Goal: Complete application form

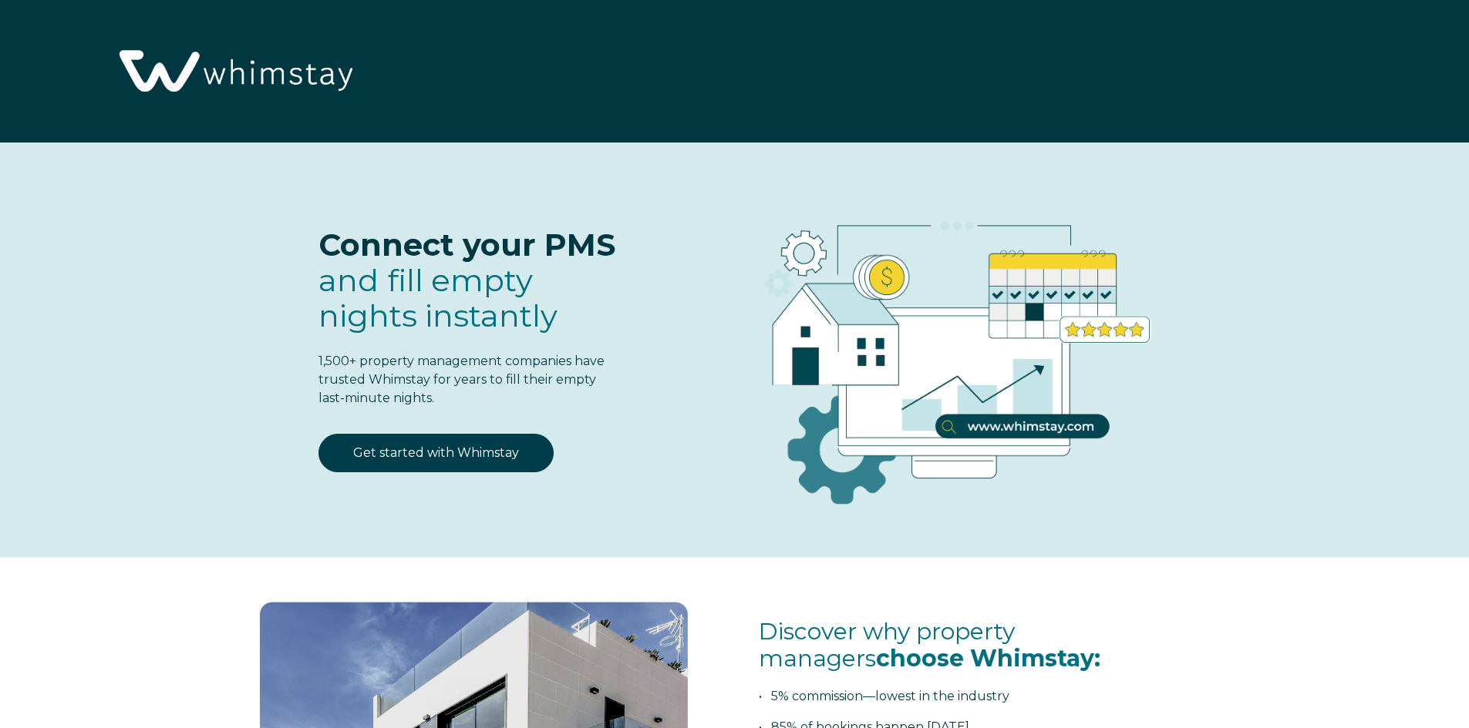
select select "US"
select select "Standard"
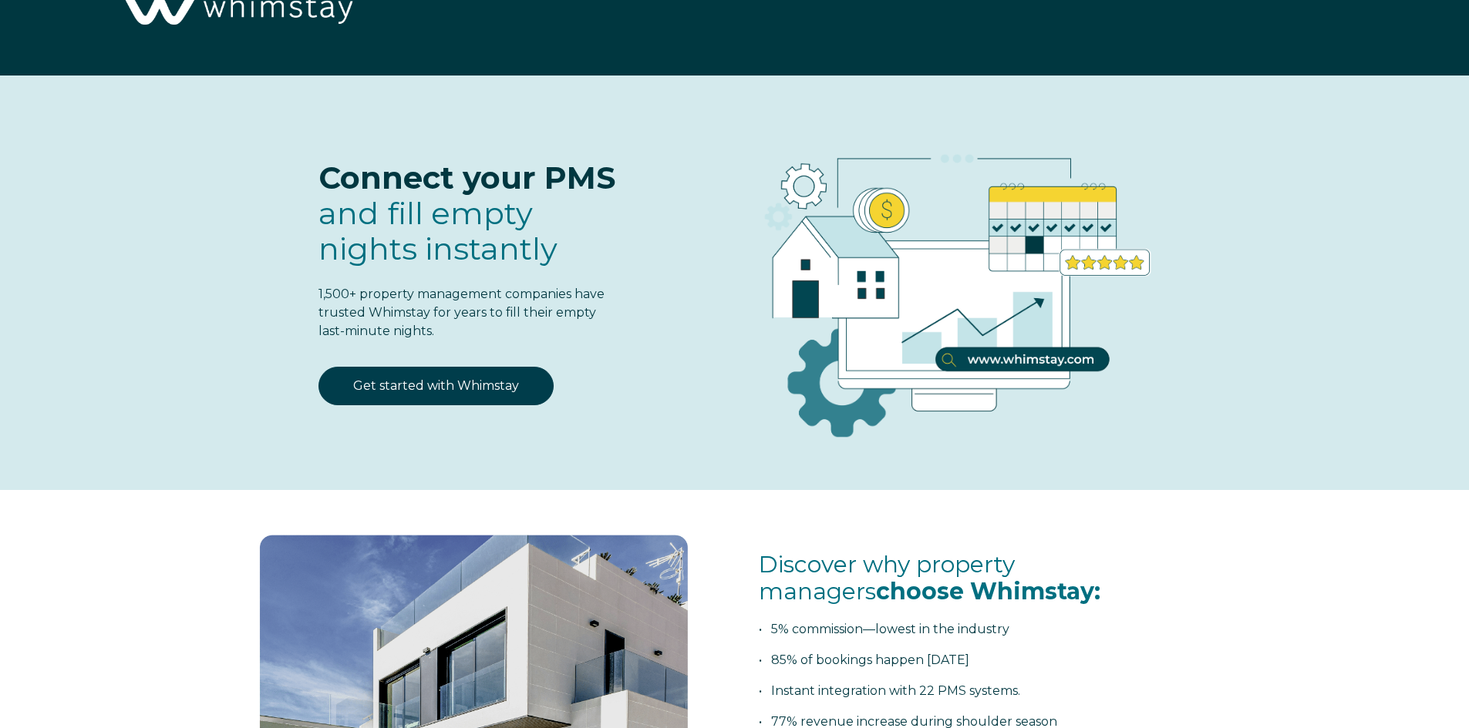
scroll to position [68, 0]
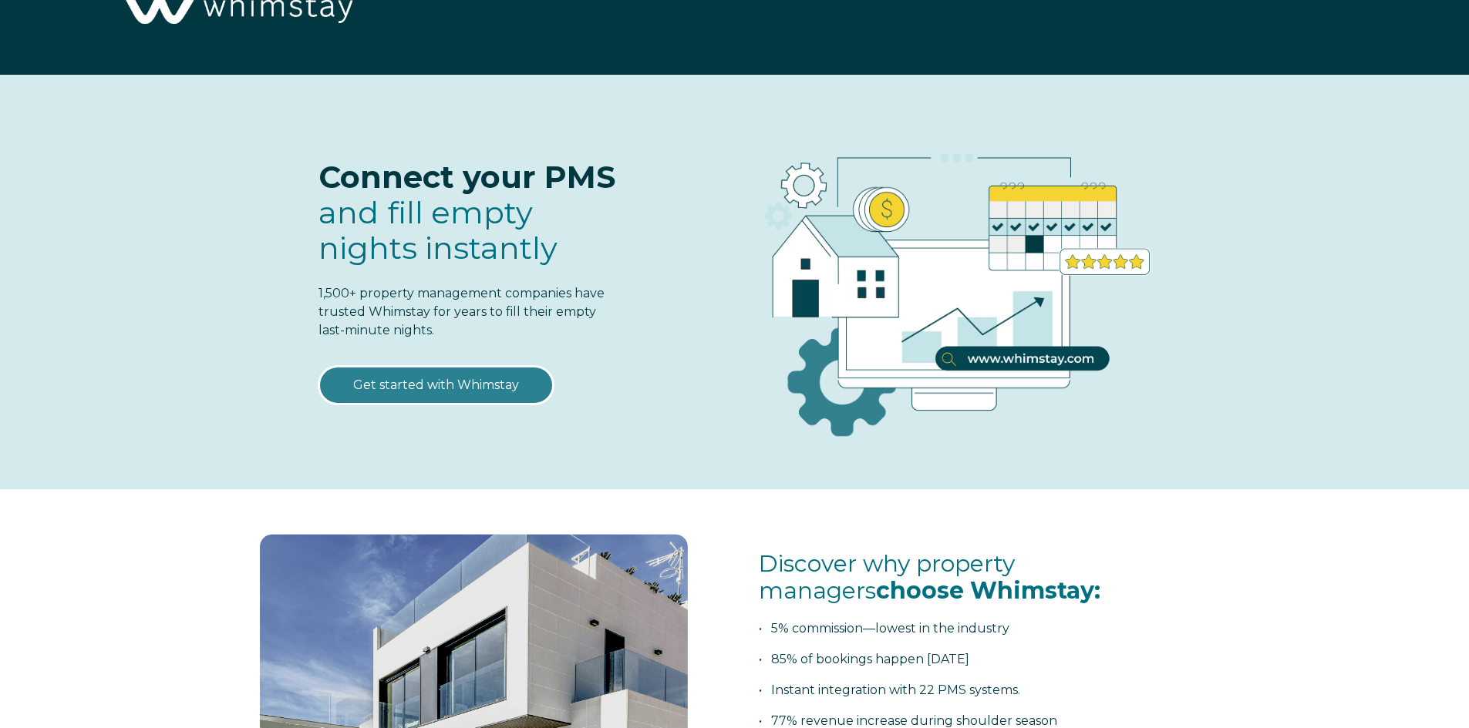
click at [463, 391] on link "Get started with Whimstay" at bounding box center [435, 385] width 235 height 39
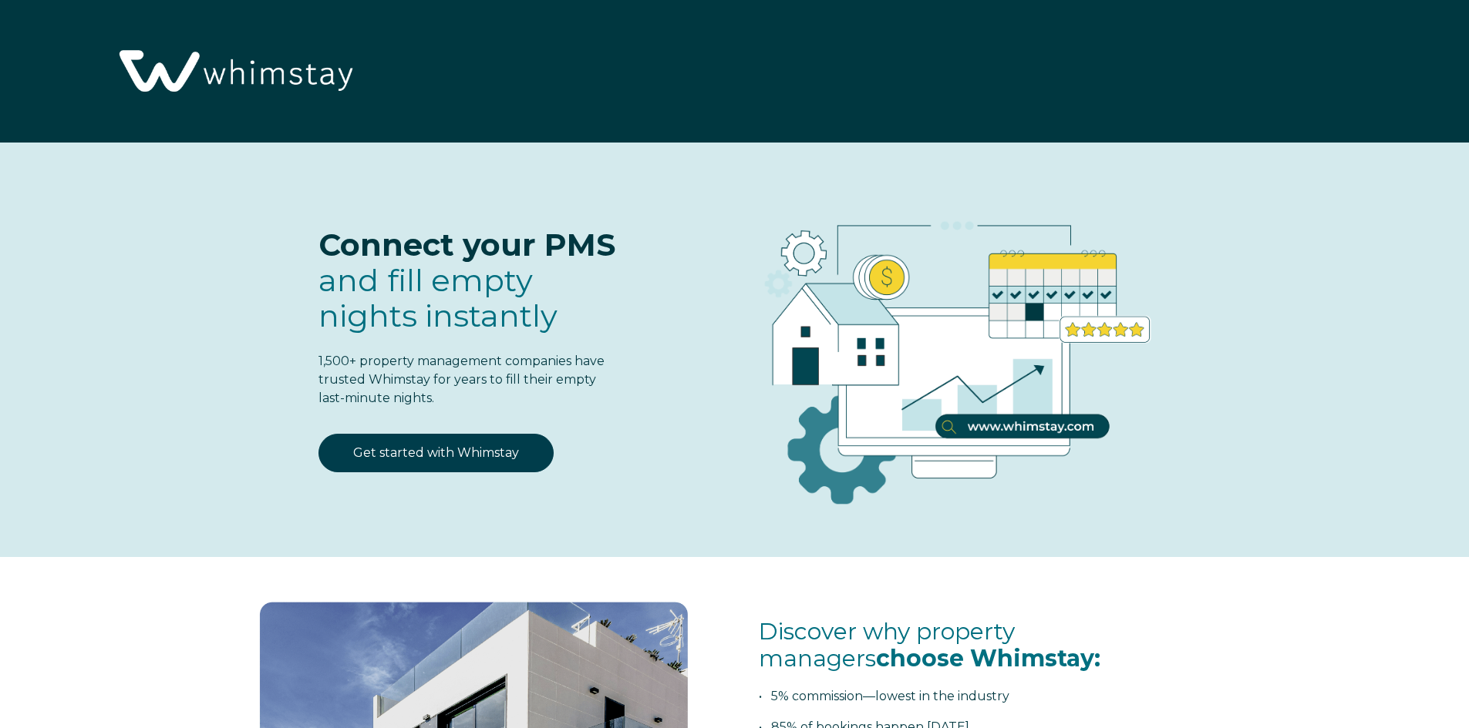
select select "US"
select select "Standard"
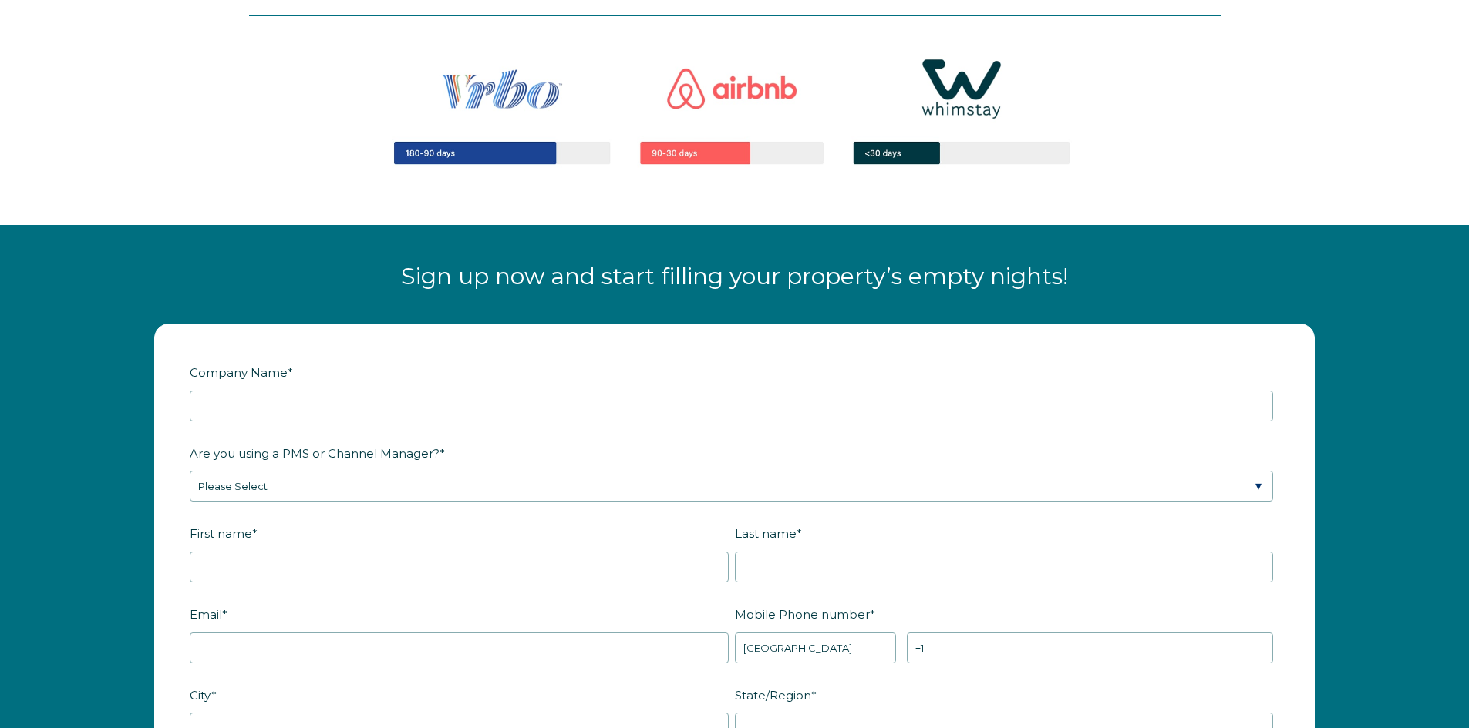
scroll to position [1756, 0]
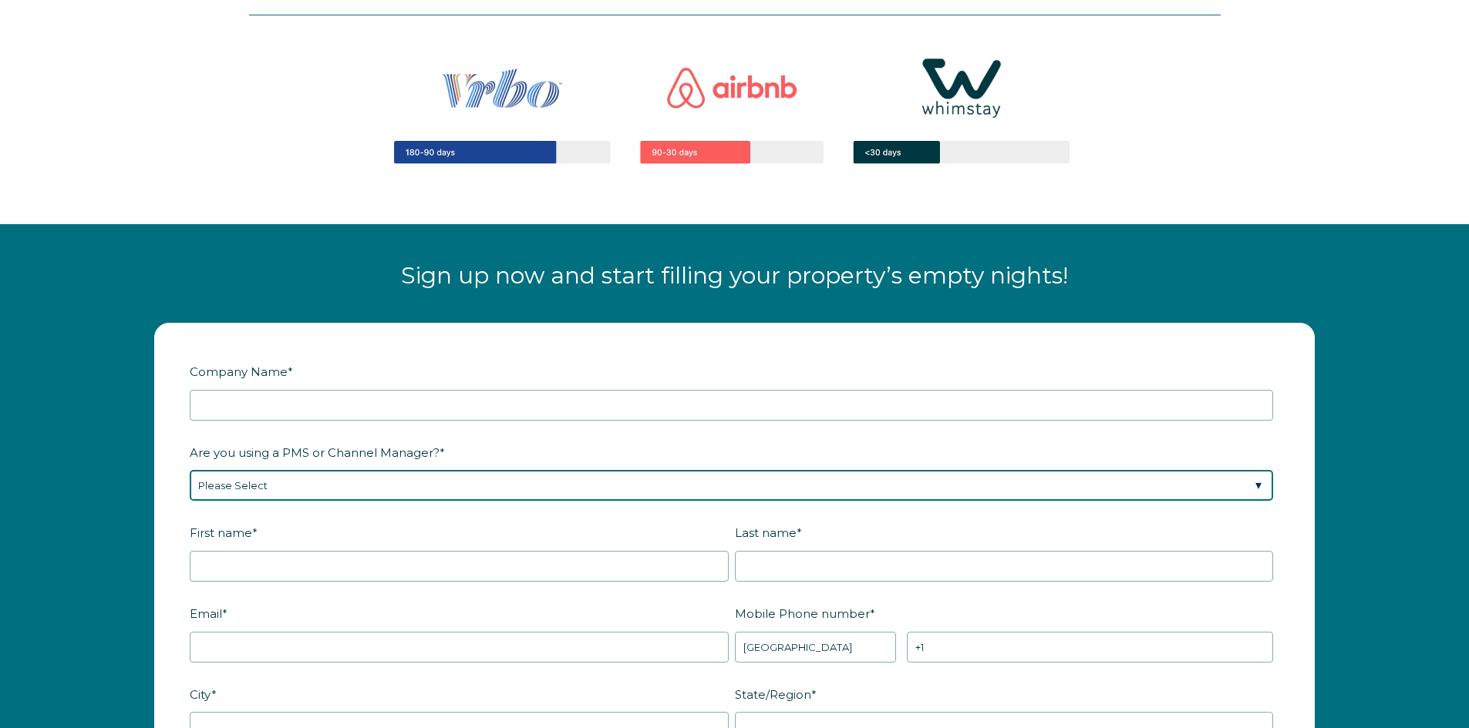
click at [688, 493] on select "Please Select Barefoot BookingPal Boost Brightside CiiRUS Escapia Guesty Hostaw…" at bounding box center [731, 485] width 1083 height 31
select select "Hostaway"
click at [190, 470] on select "Please Select Barefoot BookingPal Boost Brightside CiiRUS Escapia Guesty Hostaw…" at bounding box center [731, 485] width 1083 height 31
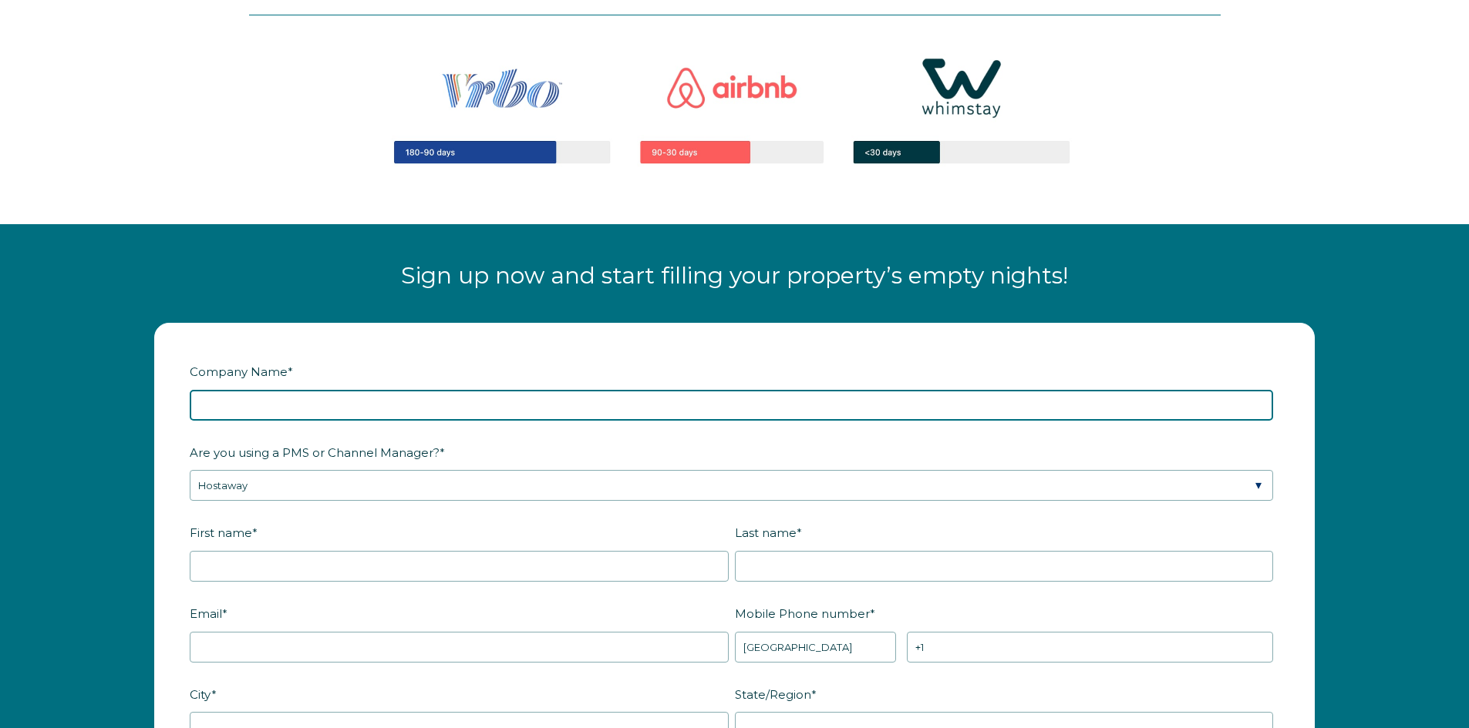
click at [230, 412] on input "Company Name *" at bounding box center [731, 405] width 1083 height 31
type input "Apricate Rentals"
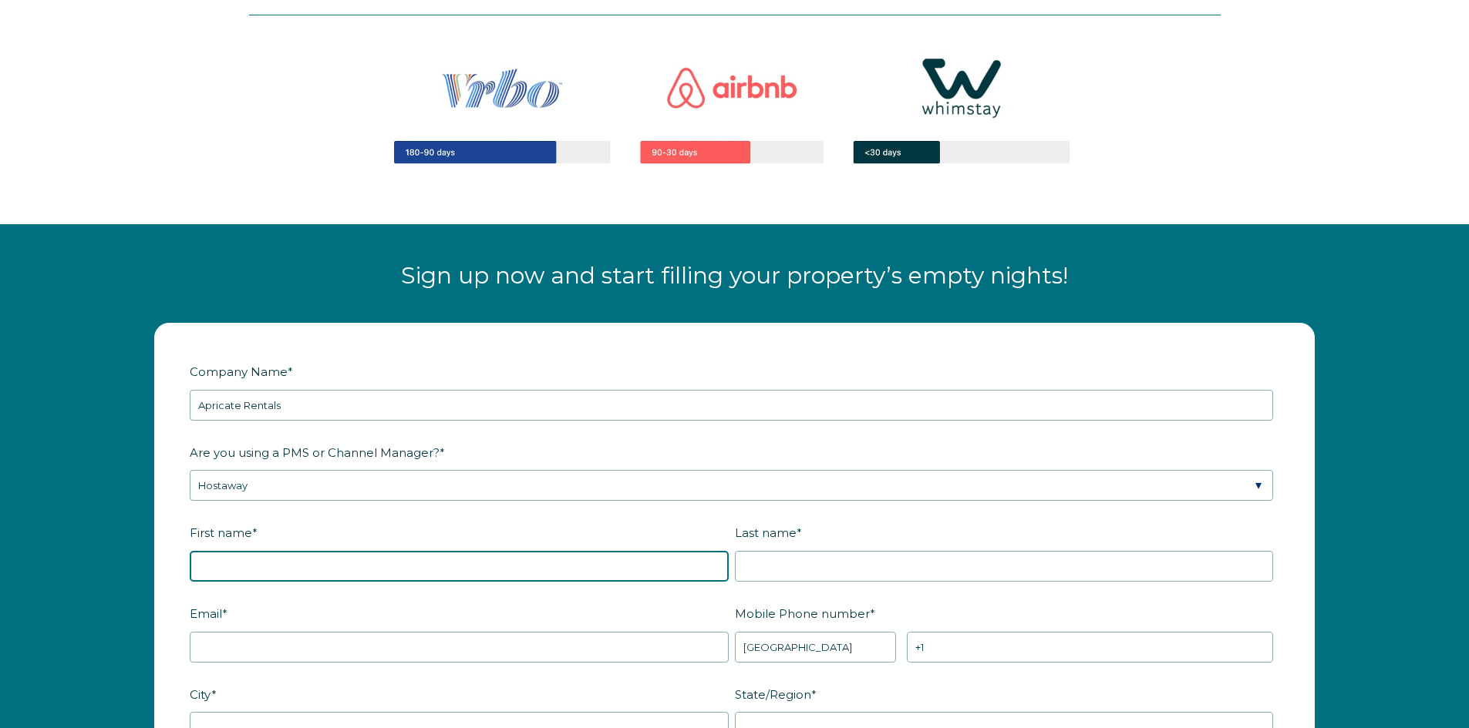
click at [227, 560] on input "First name *" at bounding box center [459, 566] width 539 height 31
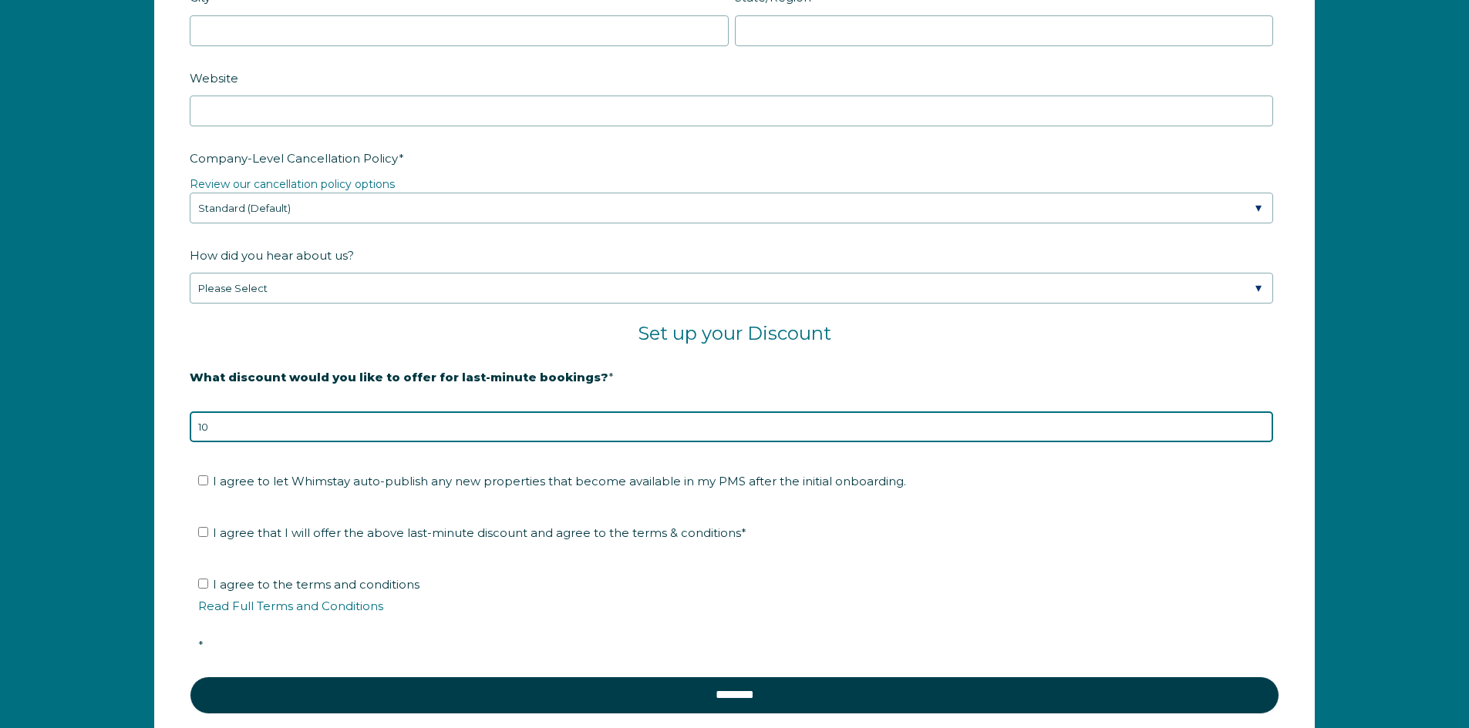
scroll to position [2538, 0]
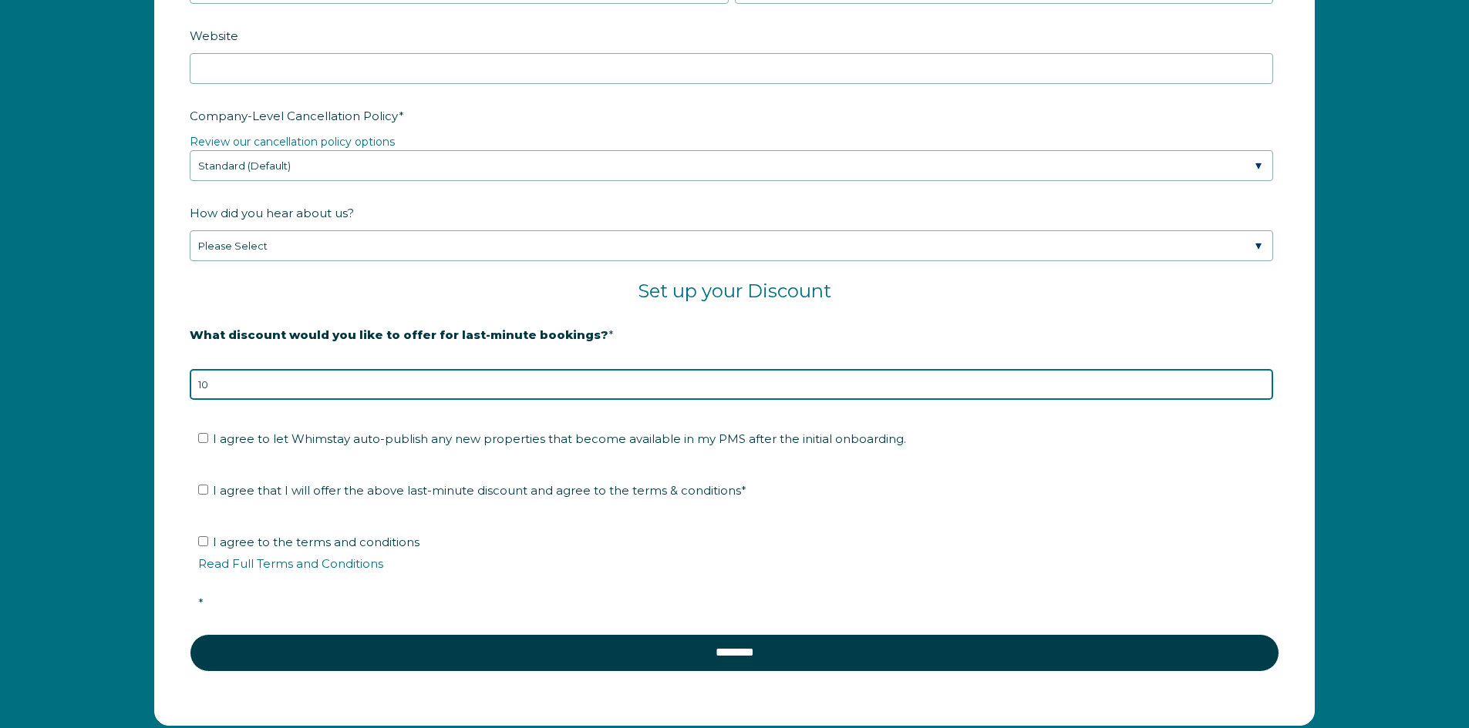
click at [224, 384] on input "10" at bounding box center [731, 384] width 1083 height 31
click at [1259, 395] on input "10" at bounding box center [731, 384] width 1083 height 31
click at [1259, 393] on input "10" at bounding box center [731, 384] width 1083 height 31
click at [1254, 383] on input "11" at bounding box center [731, 384] width 1083 height 31
click at [1258, 389] on input "10" at bounding box center [731, 384] width 1083 height 31
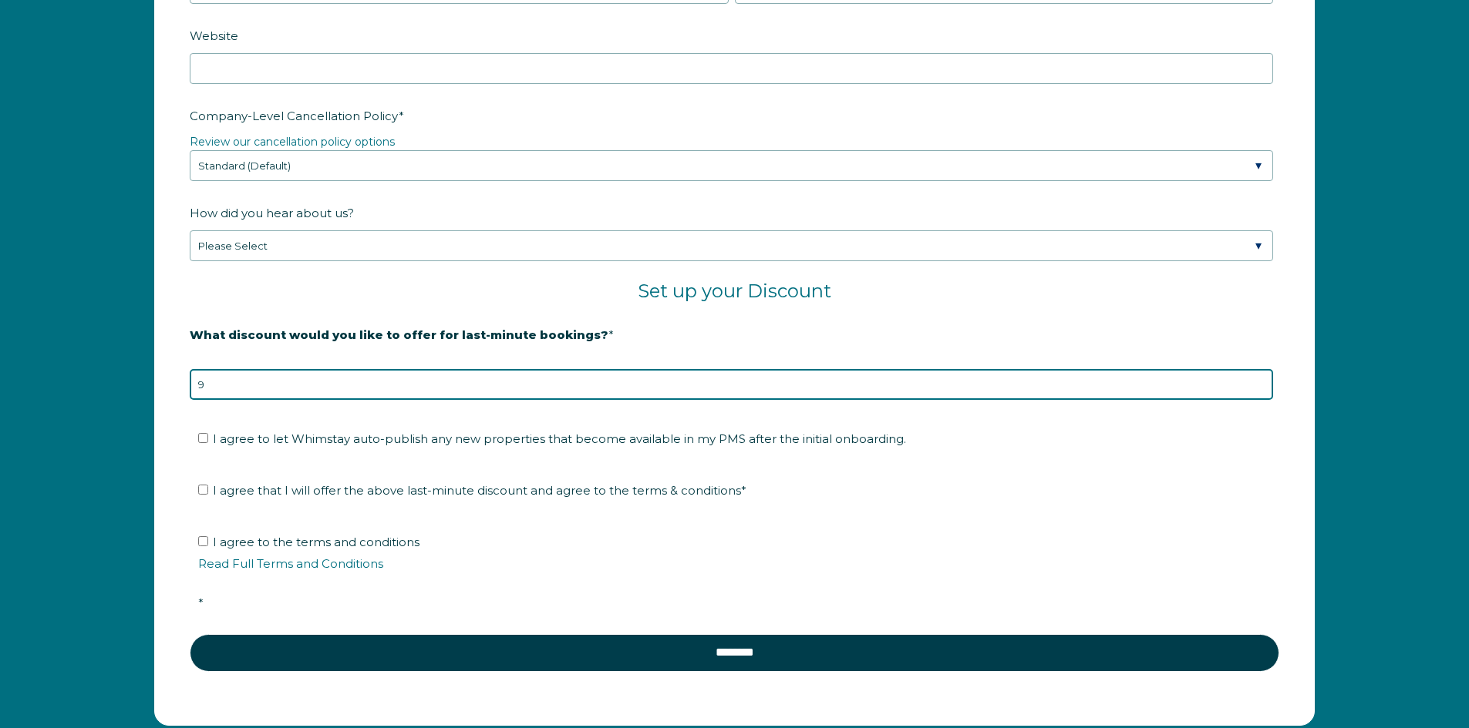
click at [1258, 389] on input "9" at bounding box center [731, 384] width 1083 height 31
click at [1258, 389] on input "8" at bounding box center [731, 384] width 1083 height 31
click at [1258, 389] on input "7" at bounding box center [731, 384] width 1083 height 31
click at [1258, 389] on input "6" at bounding box center [731, 384] width 1083 height 31
click at [1258, 389] on input "5" at bounding box center [731, 384] width 1083 height 31
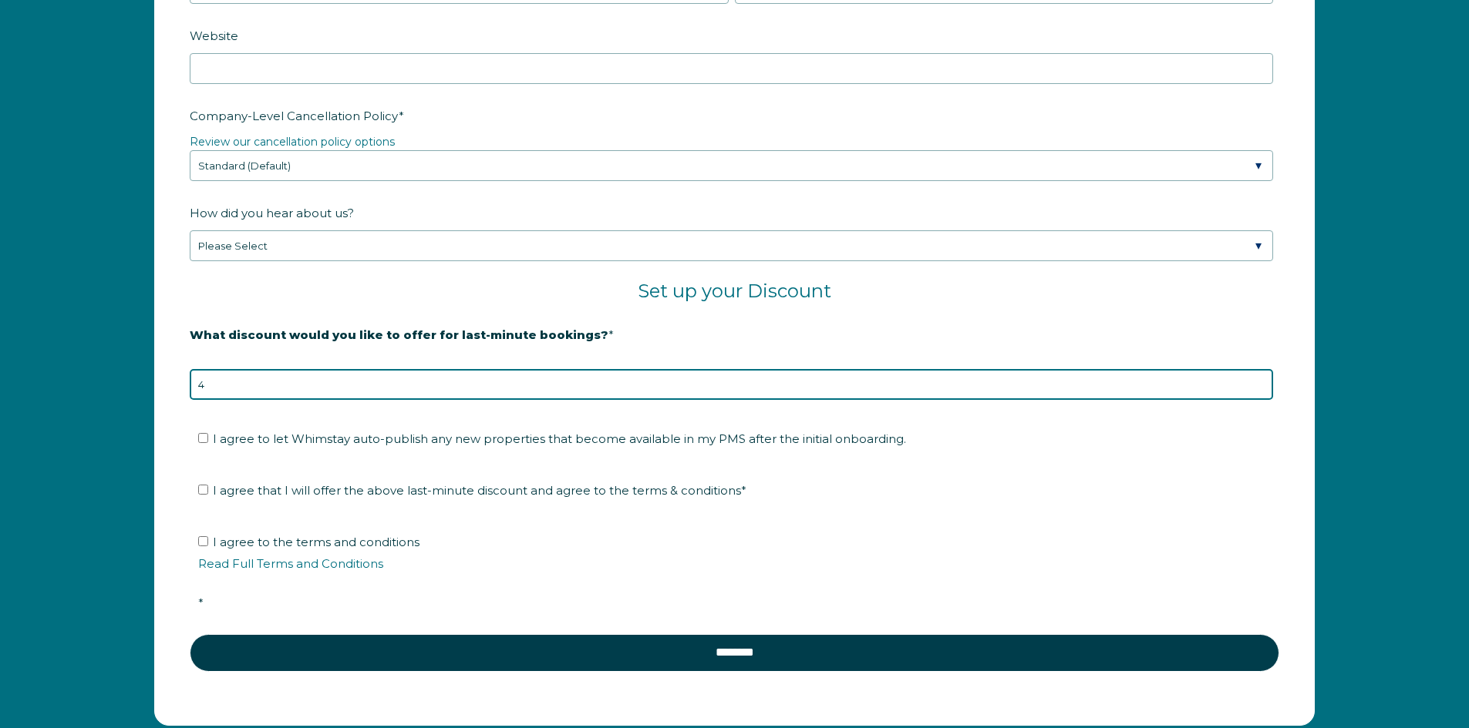
click at [1258, 389] on input "4" at bounding box center [731, 384] width 1083 height 31
click at [1258, 389] on input "3" at bounding box center [731, 384] width 1083 height 31
click at [1258, 389] on input "2" at bounding box center [731, 384] width 1083 height 31
click at [1258, 389] on input "1" at bounding box center [731, 384] width 1083 height 31
click at [1258, 389] on input "0" at bounding box center [731, 384] width 1083 height 31
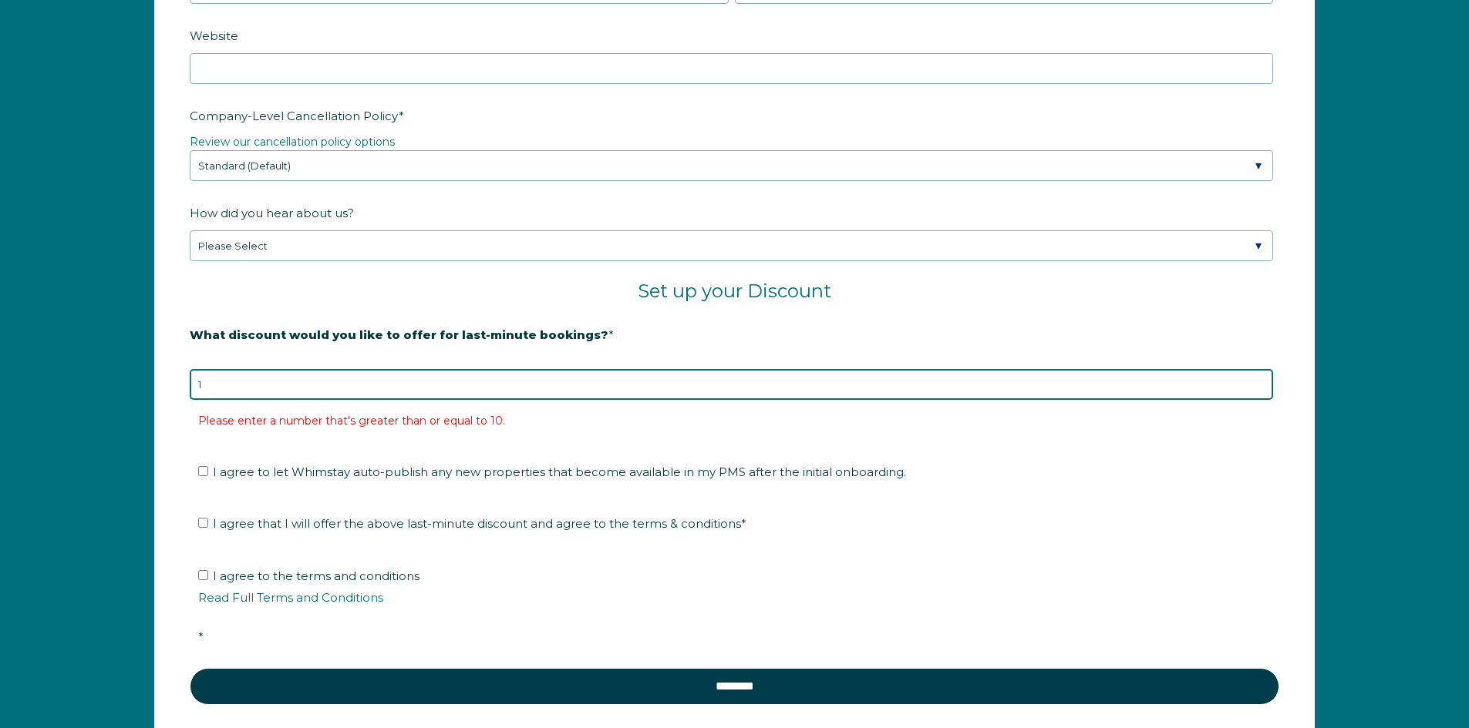
click at [1259, 377] on input "1" at bounding box center [731, 384] width 1083 height 31
type input "0"
click at [1260, 388] on input "0" at bounding box center [731, 384] width 1083 height 31
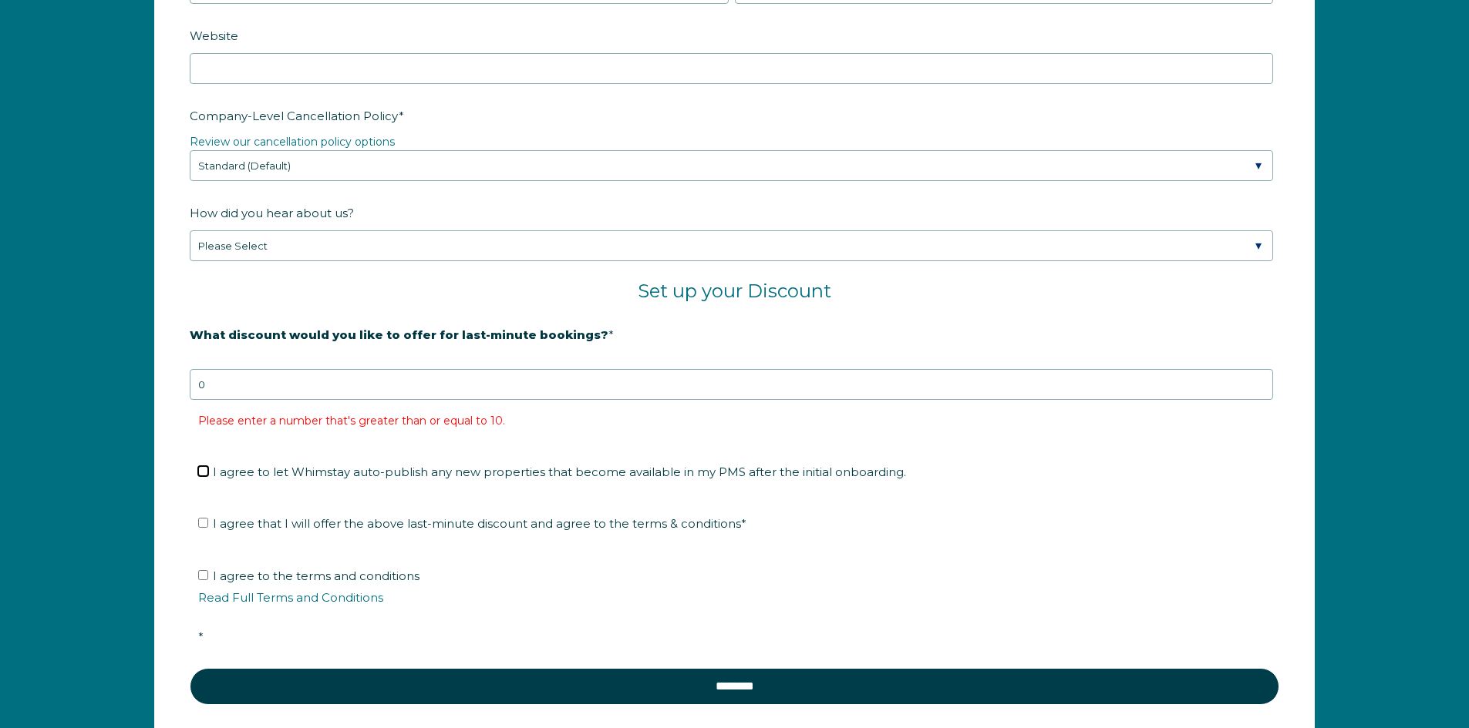
click at [201, 473] on input "I agree to let Whimstay auto-publish any new properties that become available i…" at bounding box center [203, 471] width 10 height 10
checkbox input "true"
click at [198, 519] on input "I agree that I will offer the above last-minute discount and agree to the terms…" at bounding box center [203, 523] width 10 height 10
checkbox input "true"
click at [201, 577] on input "I agree to the terms and conditions Read Full Terms and Conditions *" at bounding box center [203, 575] width 10 height 10
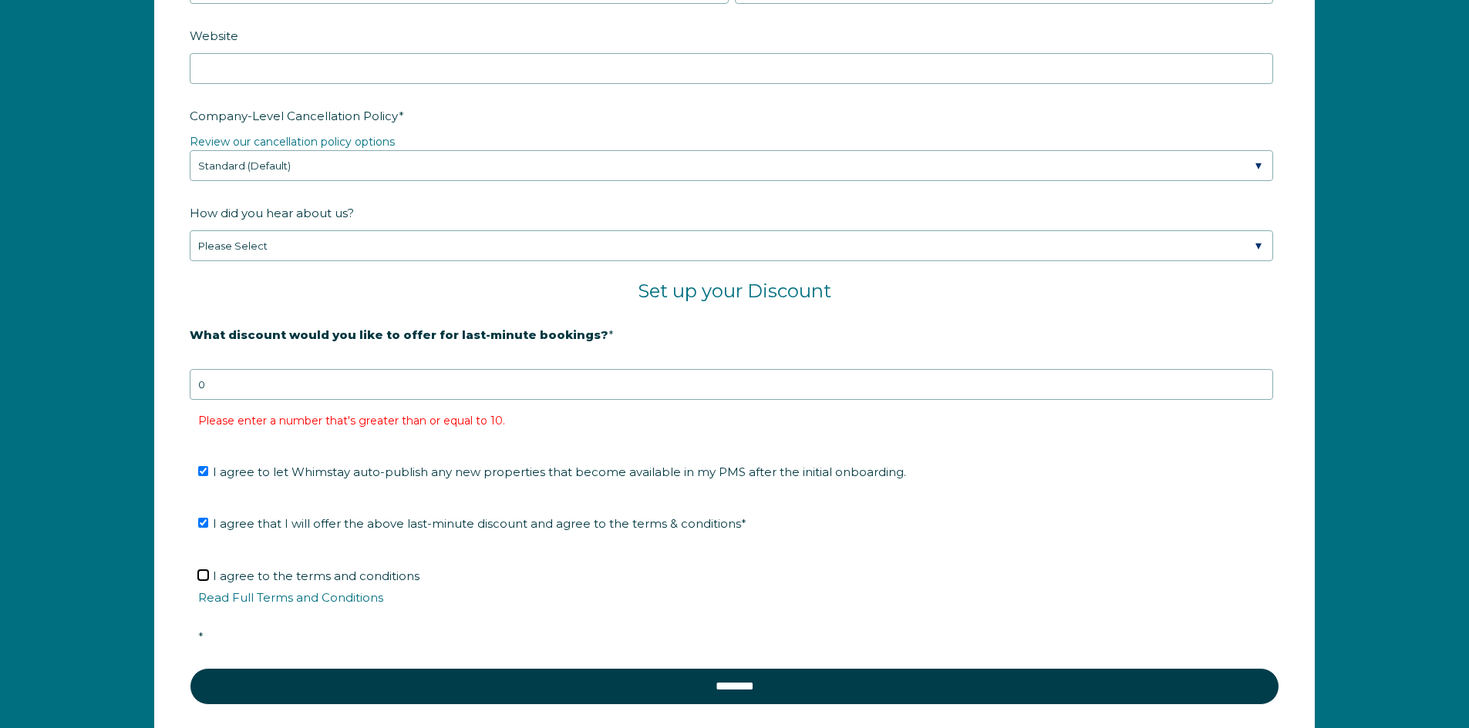
checkbox input "true"
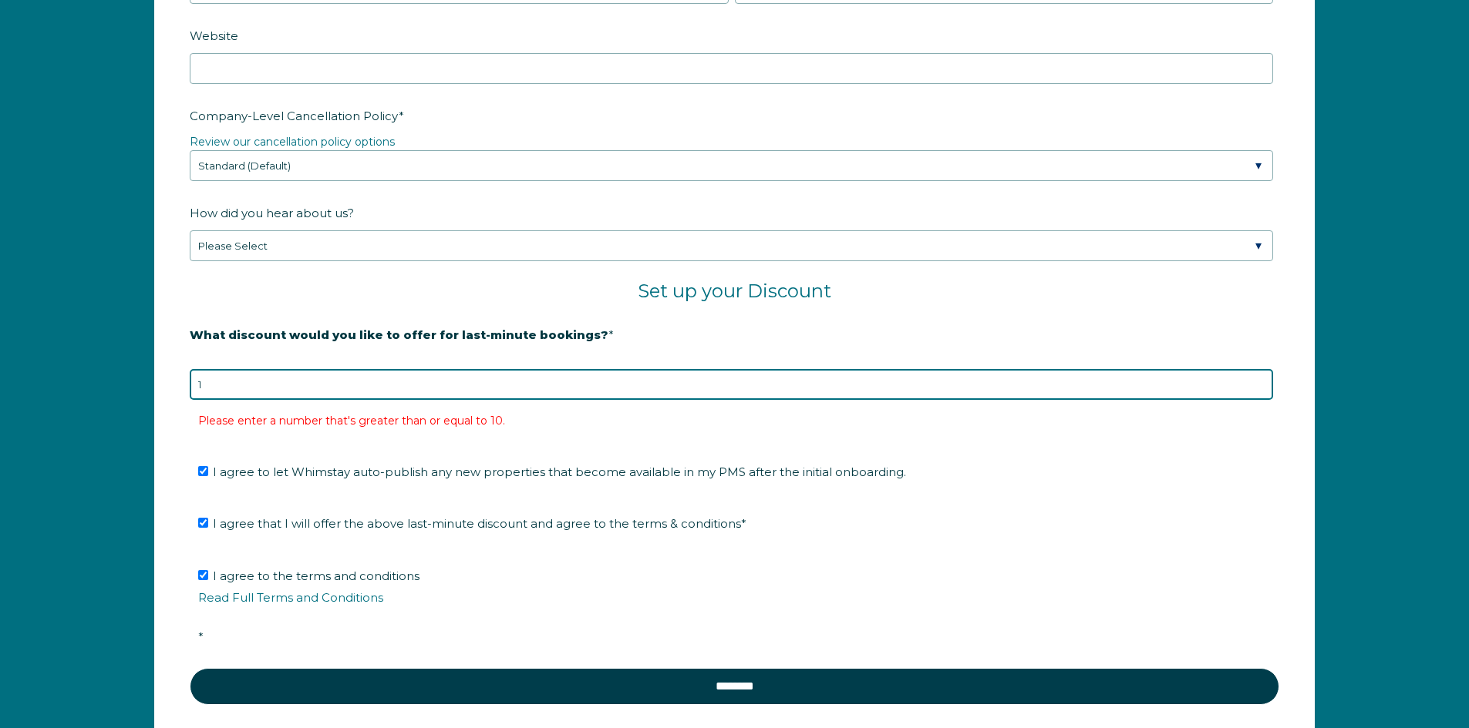
click at [1258, 384] on input "1" at bounding box center [731, 384] width 1083 height 31
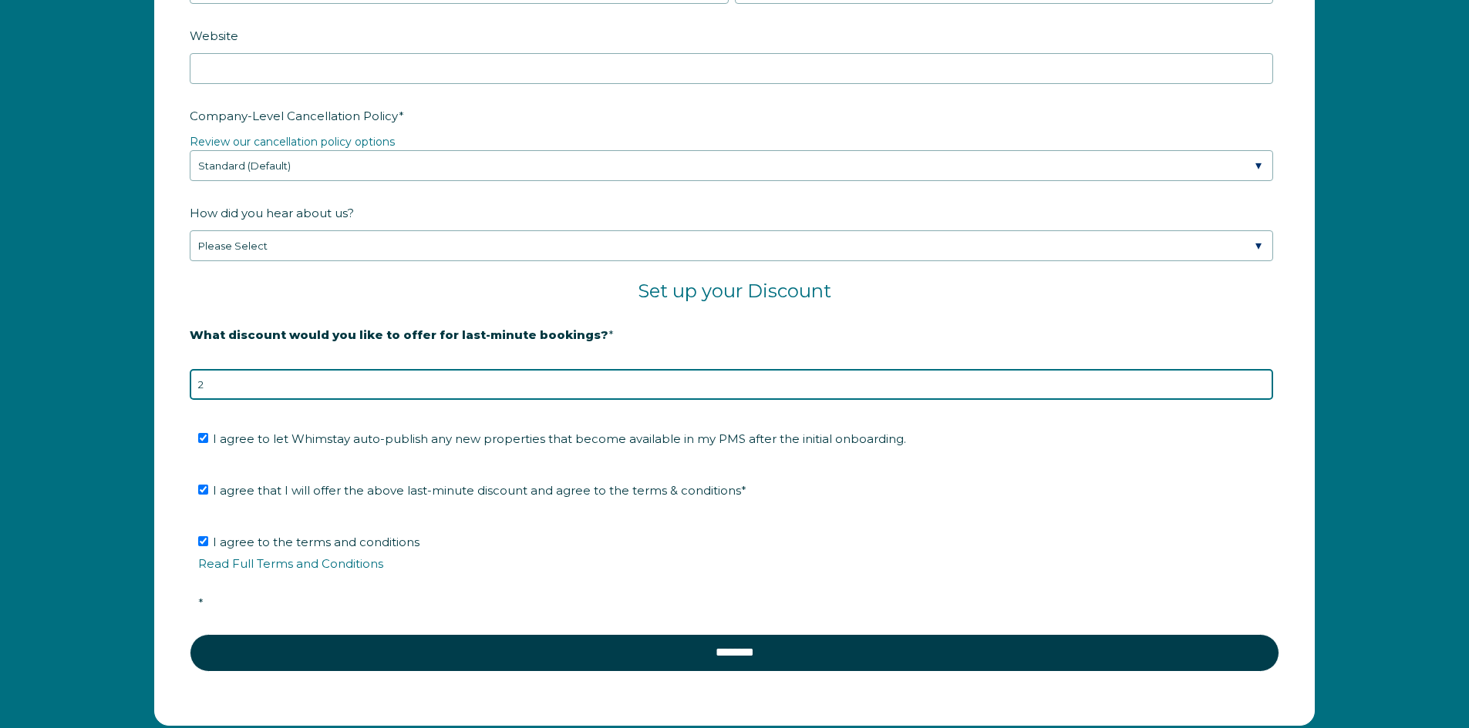
click at [1258, 384] on input "2" at bounding box center [731, 384] width 1083 height 31
click at [1258, 384] on input "3" at bounding box center [731, 384] width 1083 height 31
click at [1258, 384] on input "4" at bounding box center [731, 384] width 1083 height 31
click at [1258, 384] on input "5" at bounding box center [731, 384] width 1083 height 31
click at [1258, 384] on input "6" at bounding box center [731, 384] width 1083 height 31
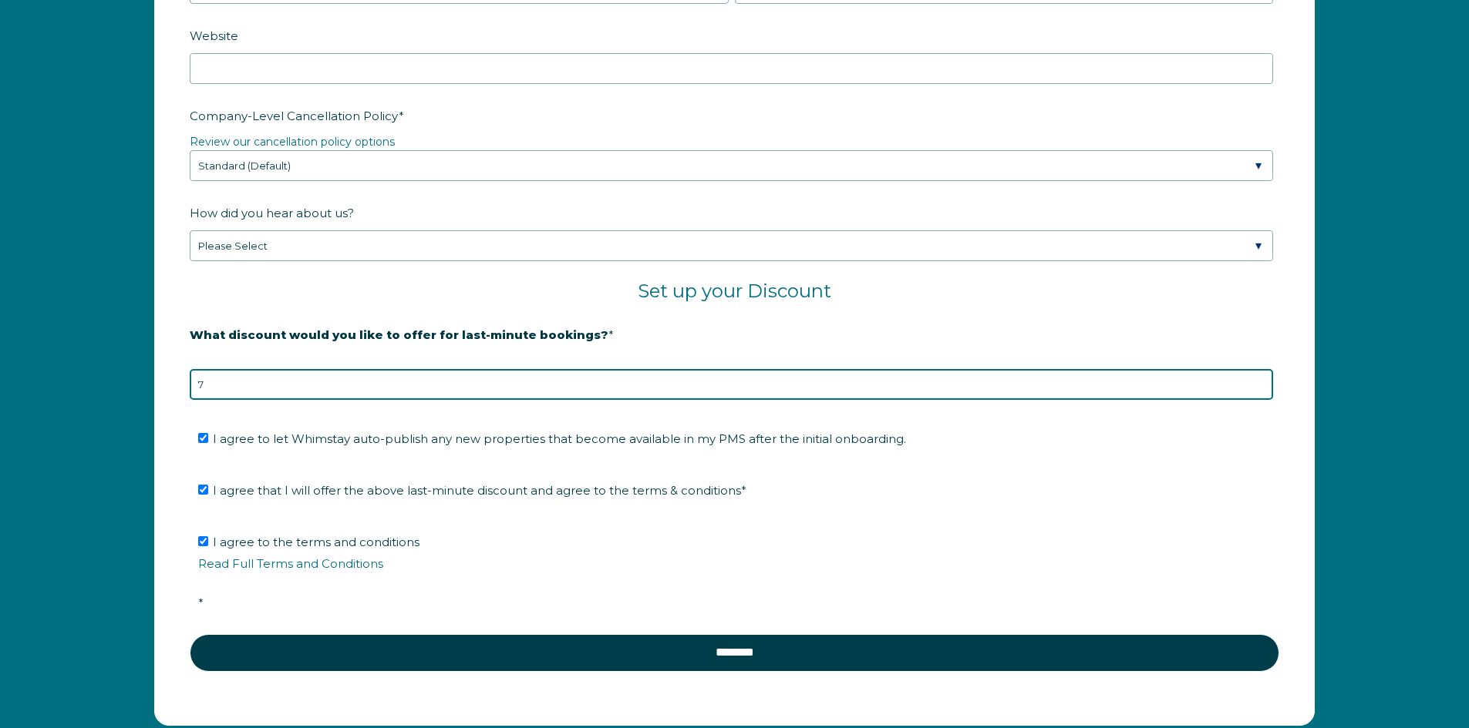
click at [1258, 384] on input "7" at bounding box center [731, 384] width 1083 height 31
click at [1258, 384] on input "8" at bounding box center [731, 384] width 1083 height 31
click at [1258, 384] on input "9" at bounding box center [731, 384] width 1083 height 31
type input "10"
click at [1258, 384] on input "10" at bounding box center [731, 384] width 1083 height 31
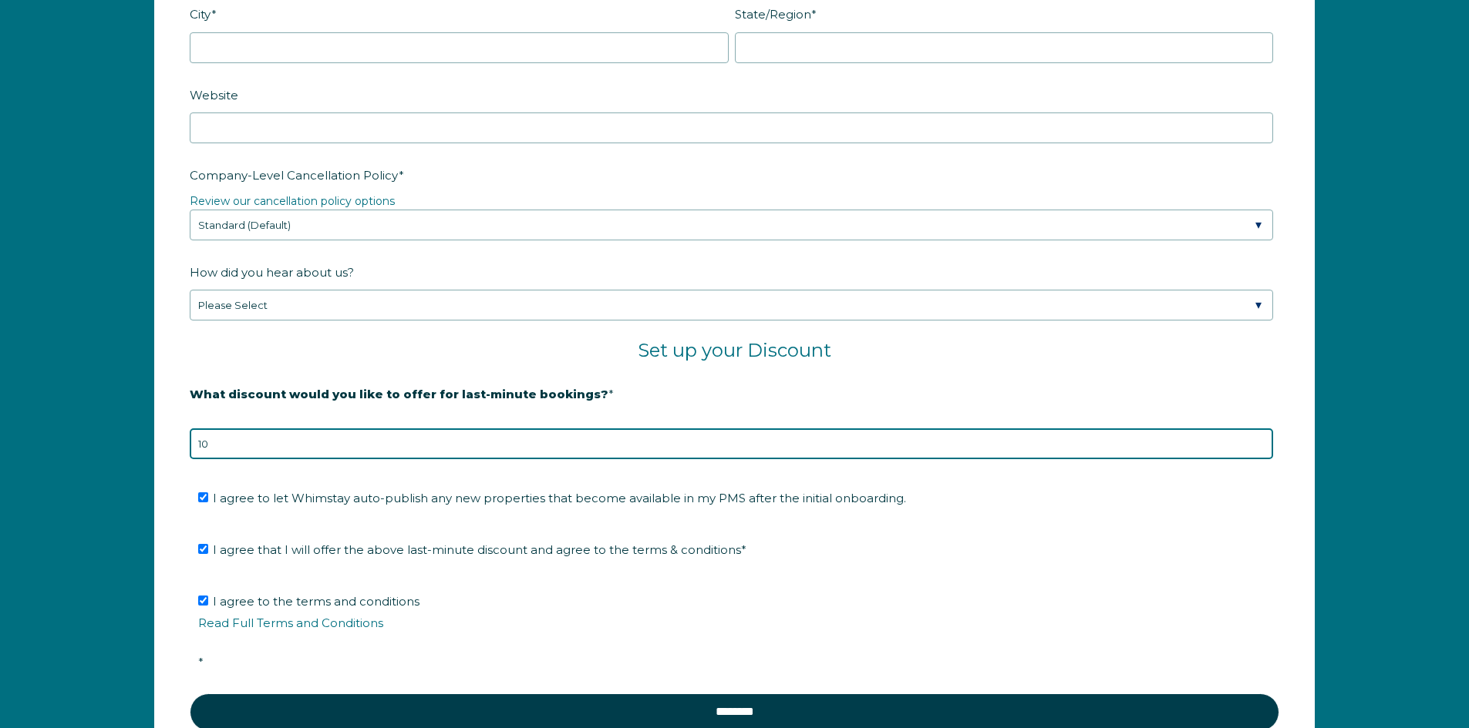
scroll to position [2470, 0]
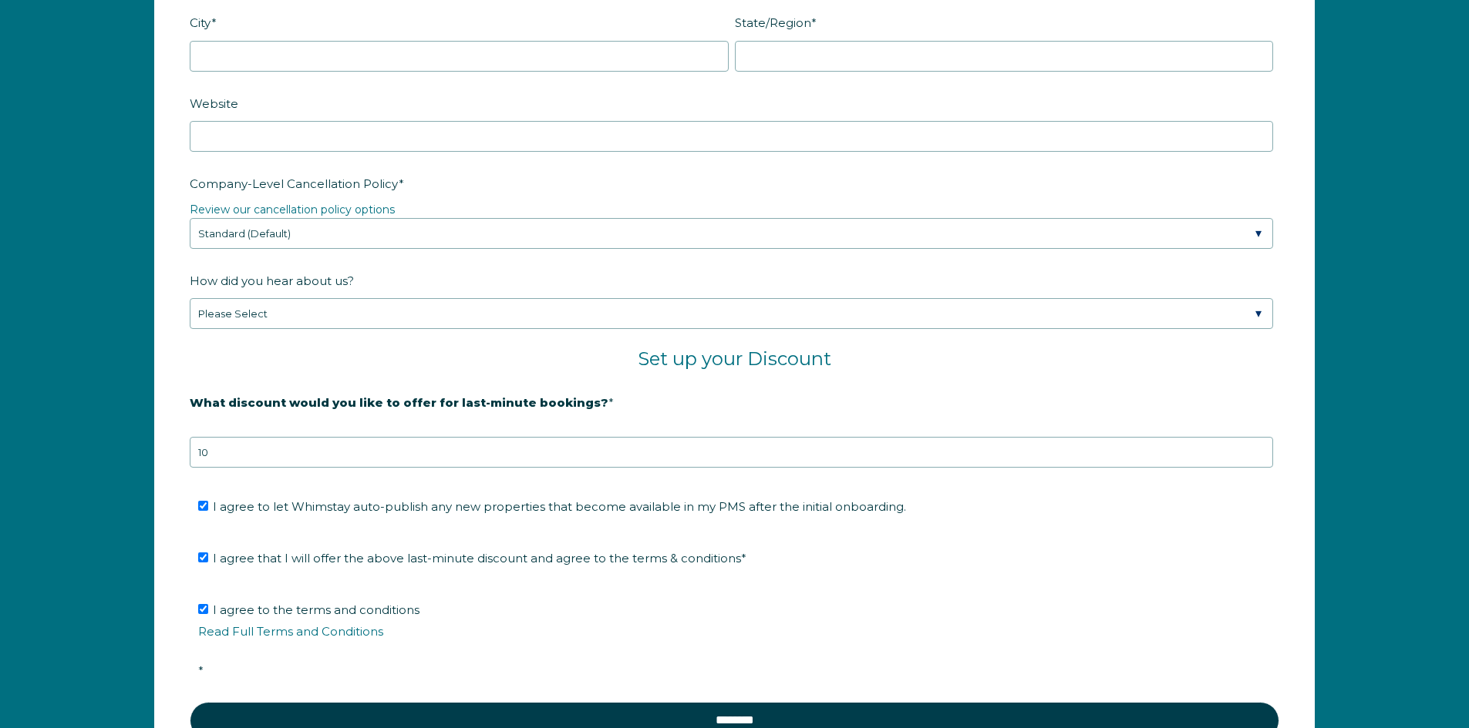
click at [899, 296] on div "How did you hear about us? Please Select Found Whimstay through a Google search…" at bounding box center [734, 298] width 1089 height 62
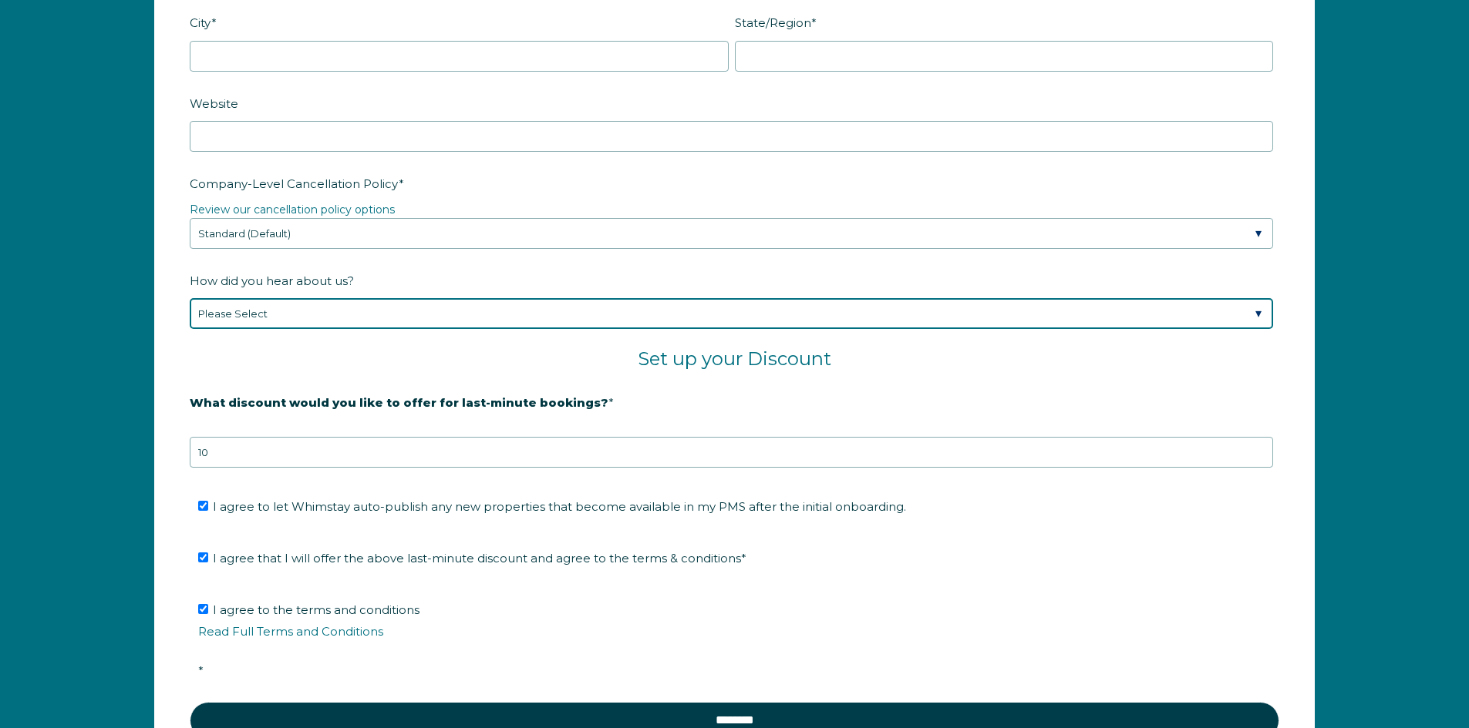
click at [896, 308] on select "Please Select Found Whimstay through a Google search Spoke to a Whimstay salesp…" at bounding box center [731, 313] width 1083 height 31
select select "Marketing Email"
click at [190, 298] on select "Please Select Found Whimstay through a Google search Spoke to a Whimstay salesp…" at bounding box center [731, 313] width 1083 height 31
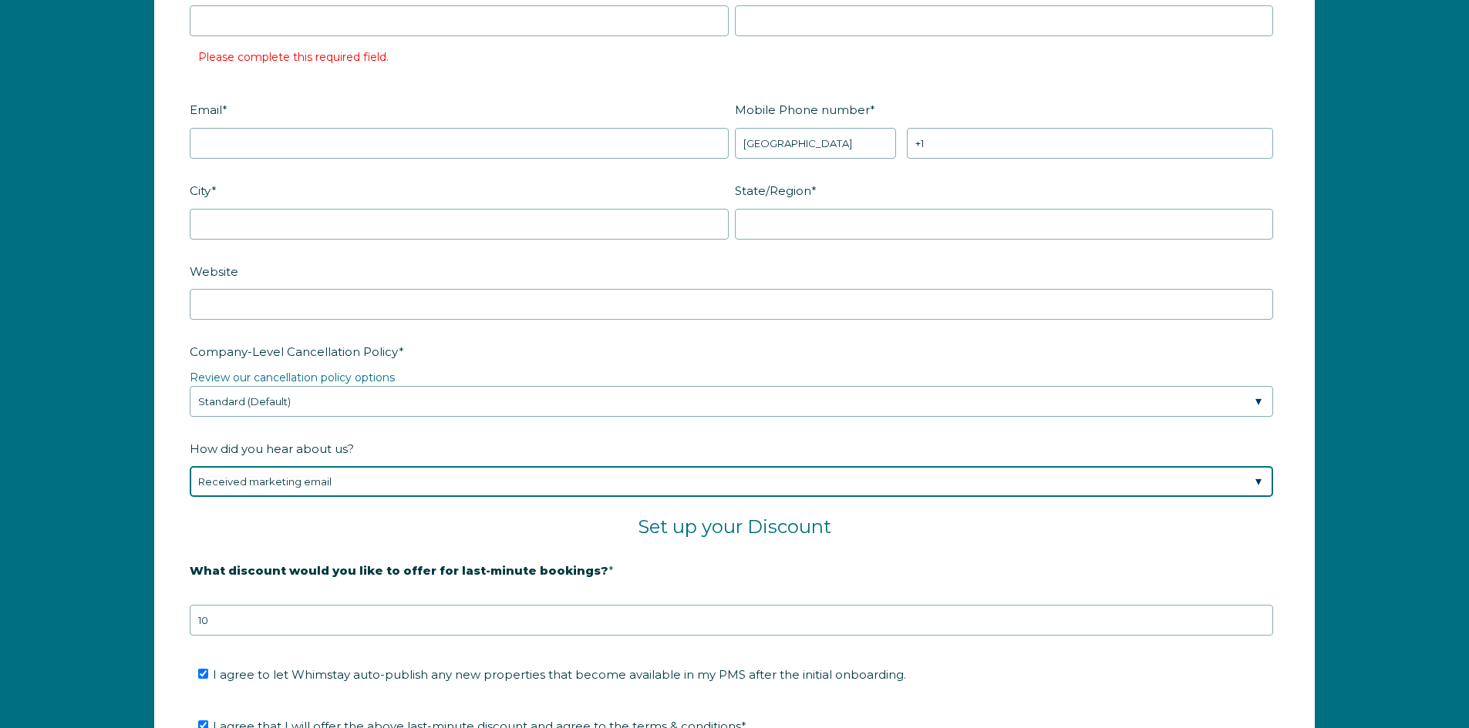
scroll to position [2300, 0]
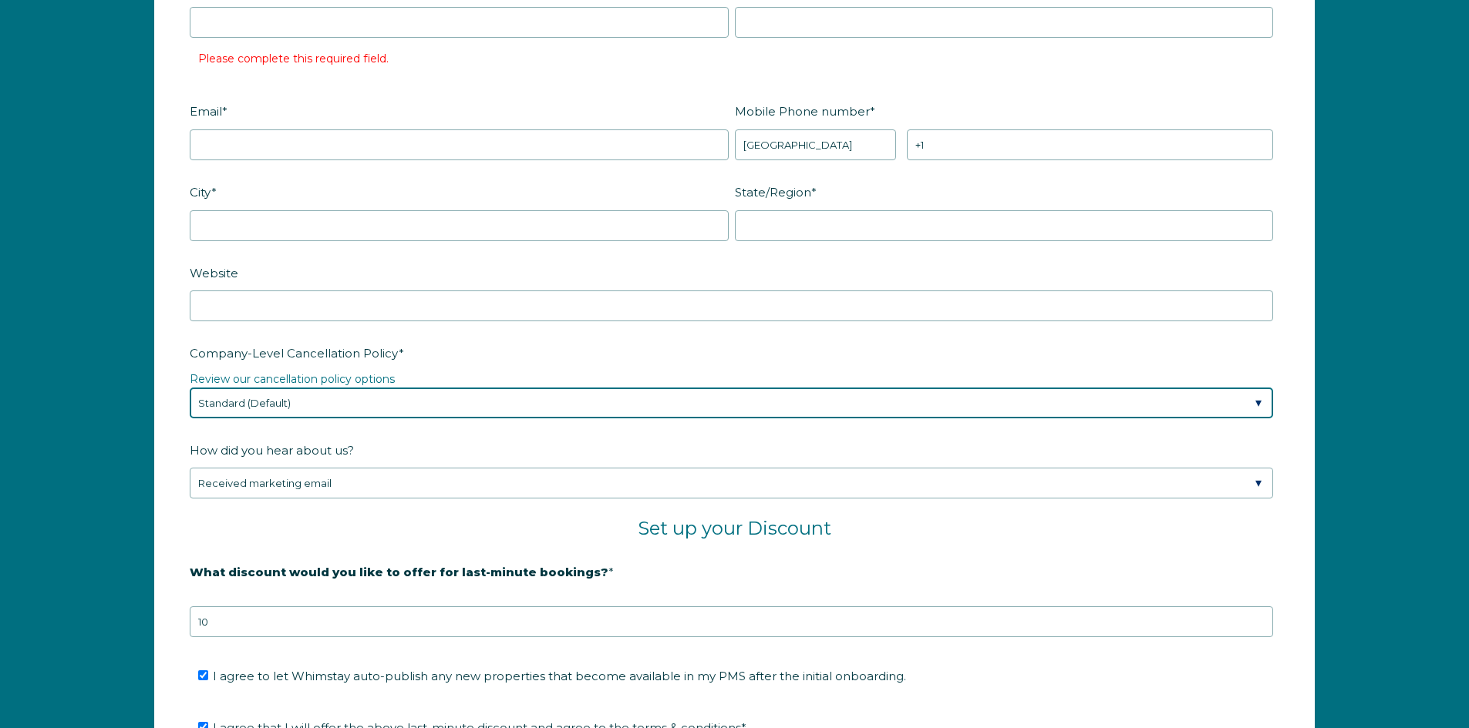
click at [411, 404] on select "Please Select Partial Standard (Default) Moderate Strict" at bounding box center [731, 403] width 1083 height 31
select select "Moderate"
click at [190, 388] on select "Please Select Partial Standard (Default) Moderate Strict" at bounding box center [731, 403] width 1083 height 31
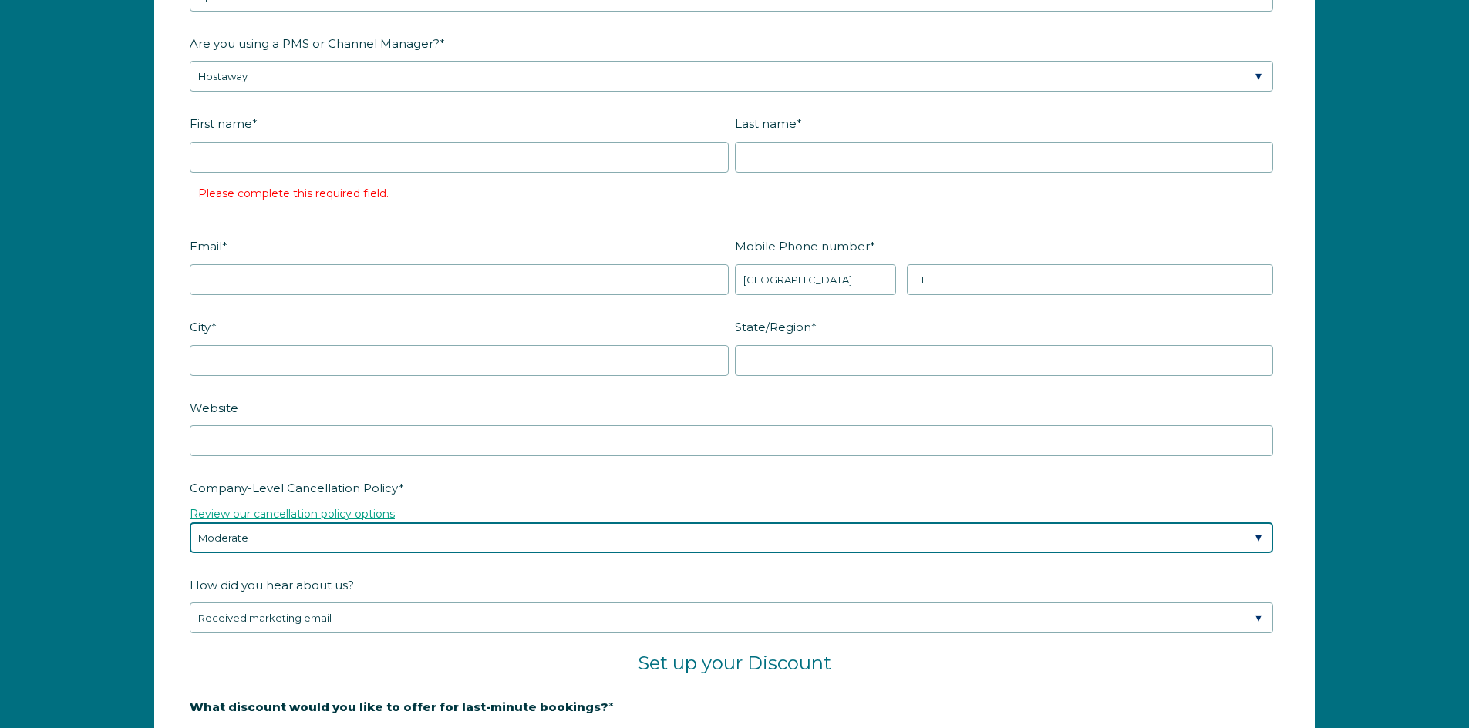
scroll to position [2165, 0]
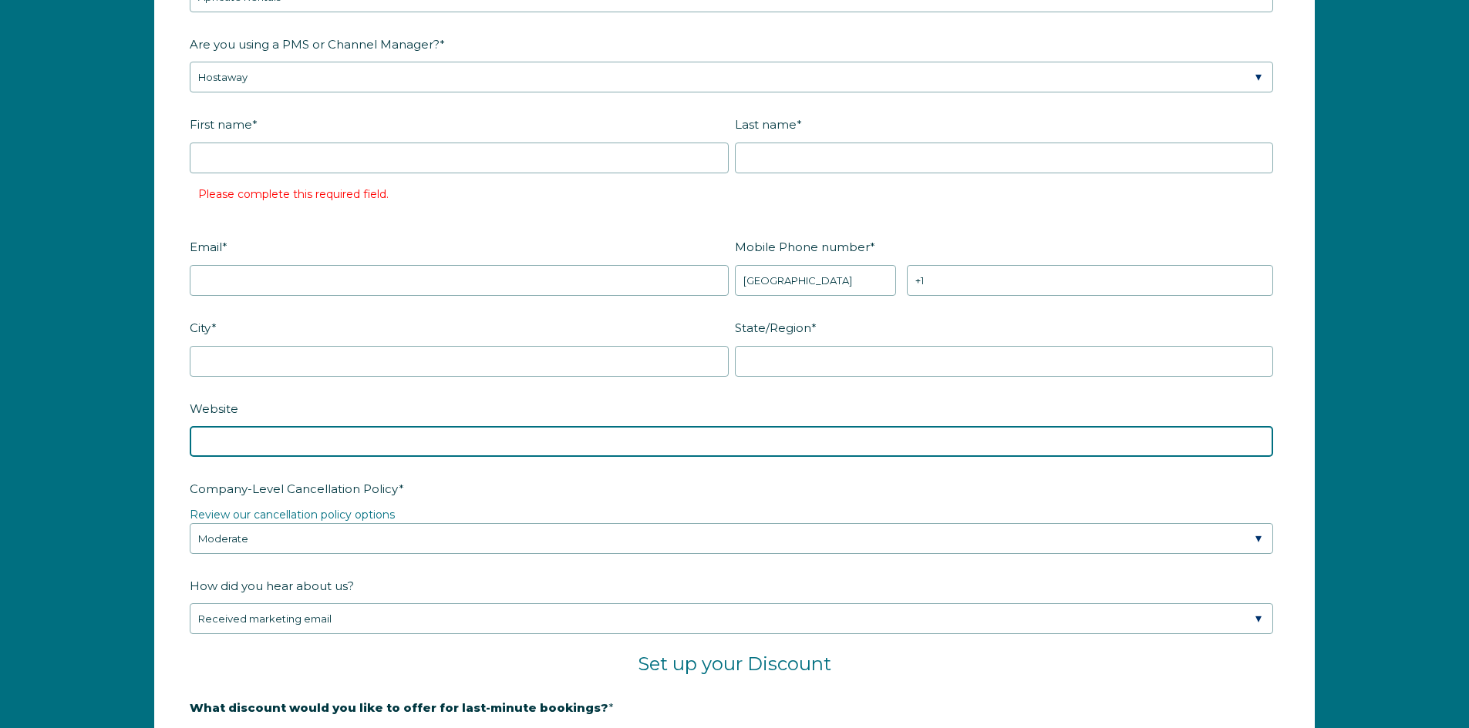
click at [237, 443] on input "Website" at bounding box center [731, 441] width 1083 height 31
type input "[DOMAIN_NAME]"
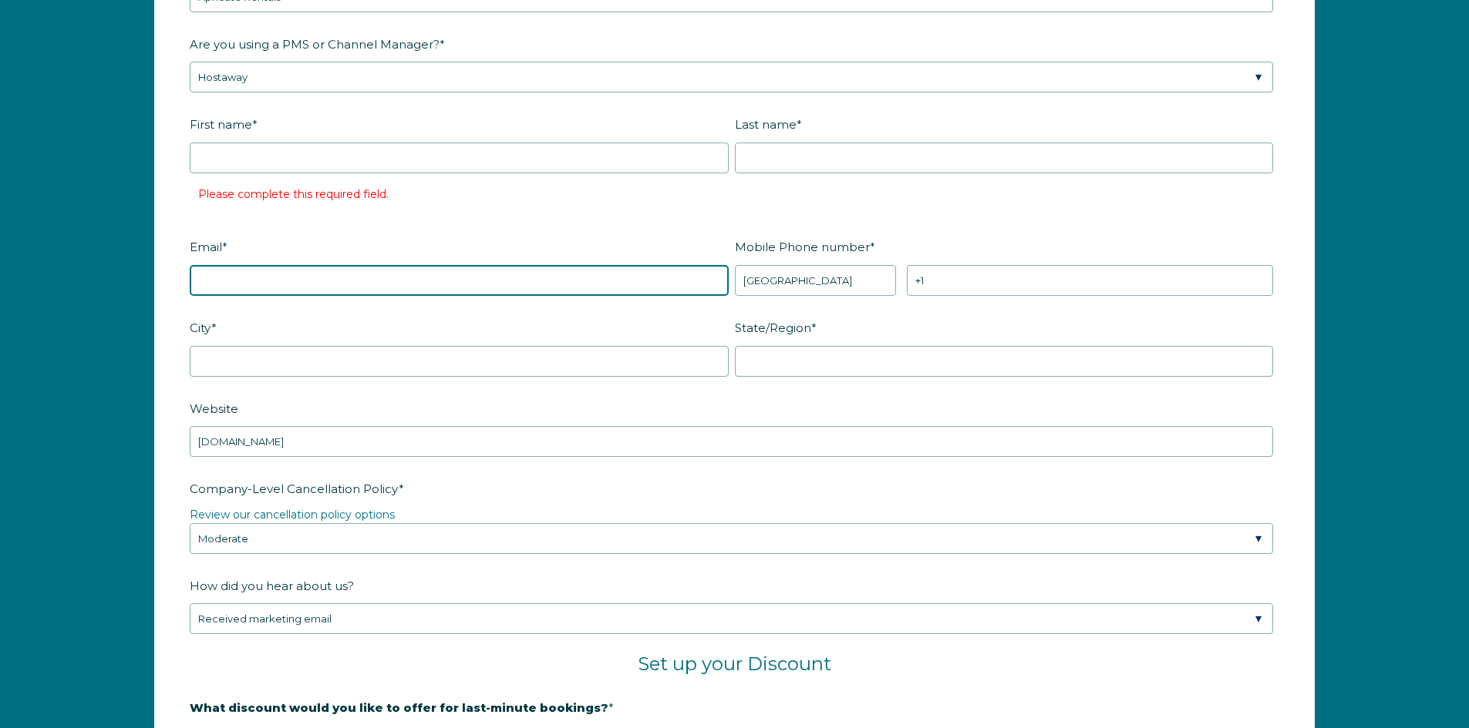
click at [224, 284] on input "Email *" at bounding box center [459, 280] width 539 height 31
type input "[PERSON_NAME][EMAIL_ADDRESS][PERSON_NAME][DOMAIN_NAME]"
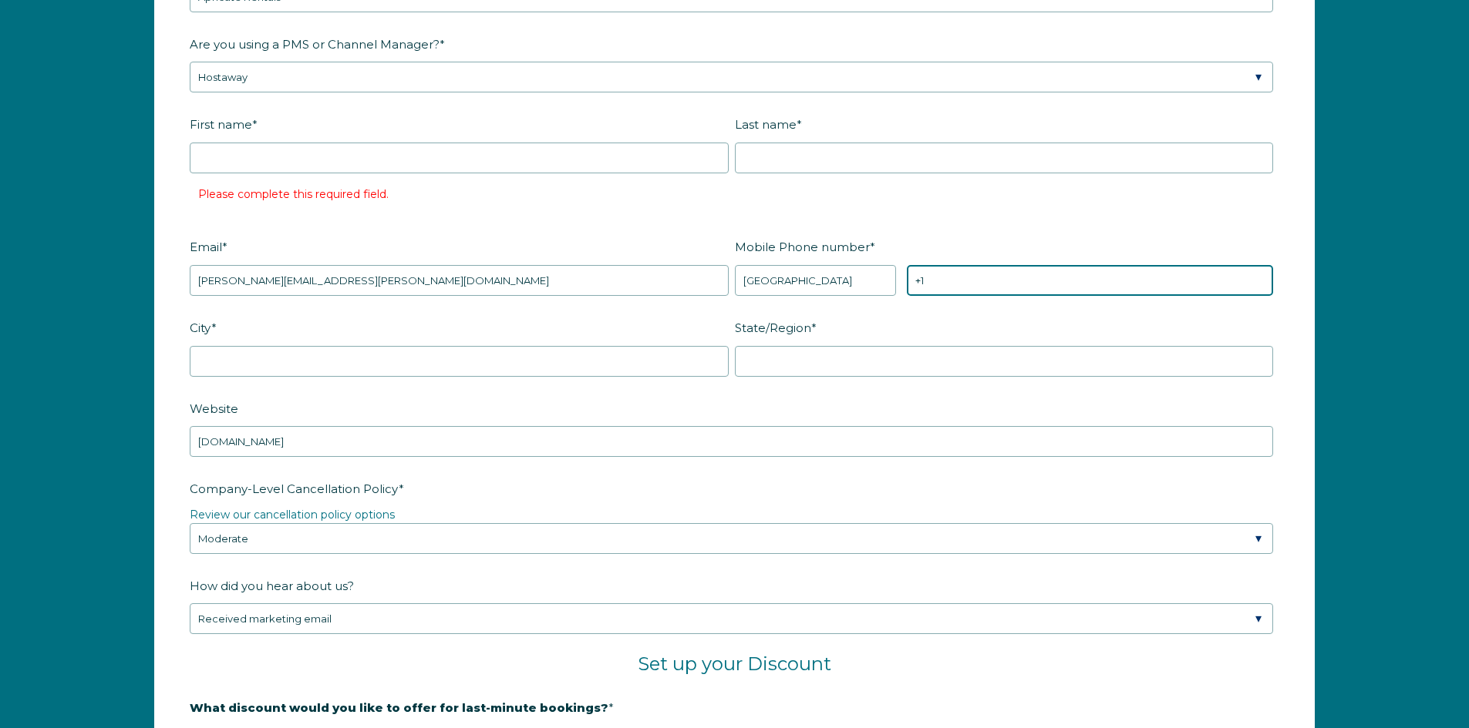
click at [954, 279] on input "+1" at bounding box center [1090, 280] width 366 height 31
type input "[PHONE_NUMBER]"
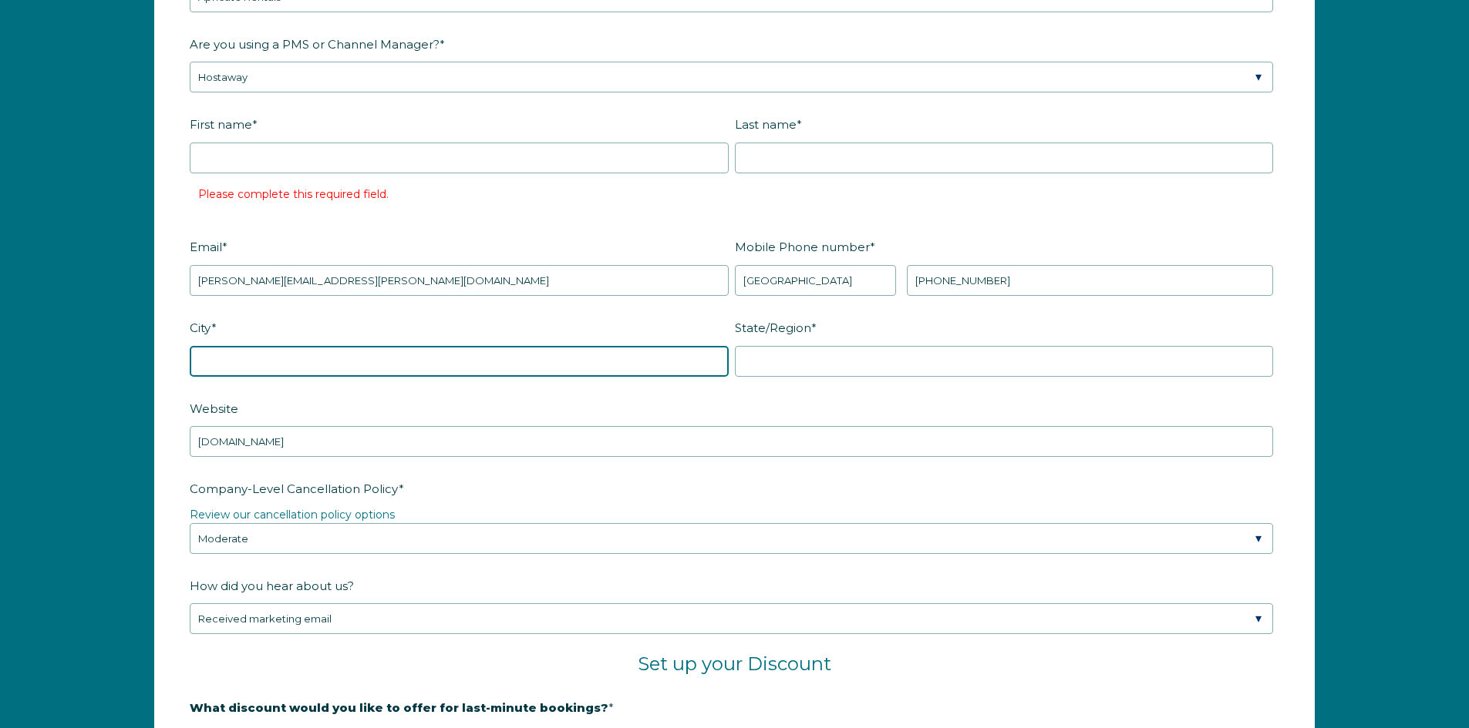
click at [436, 370] on input "City *" at bounding box center [459, 361] width 539 height 31
type input "[GEOGRAPHIC_DATA]"
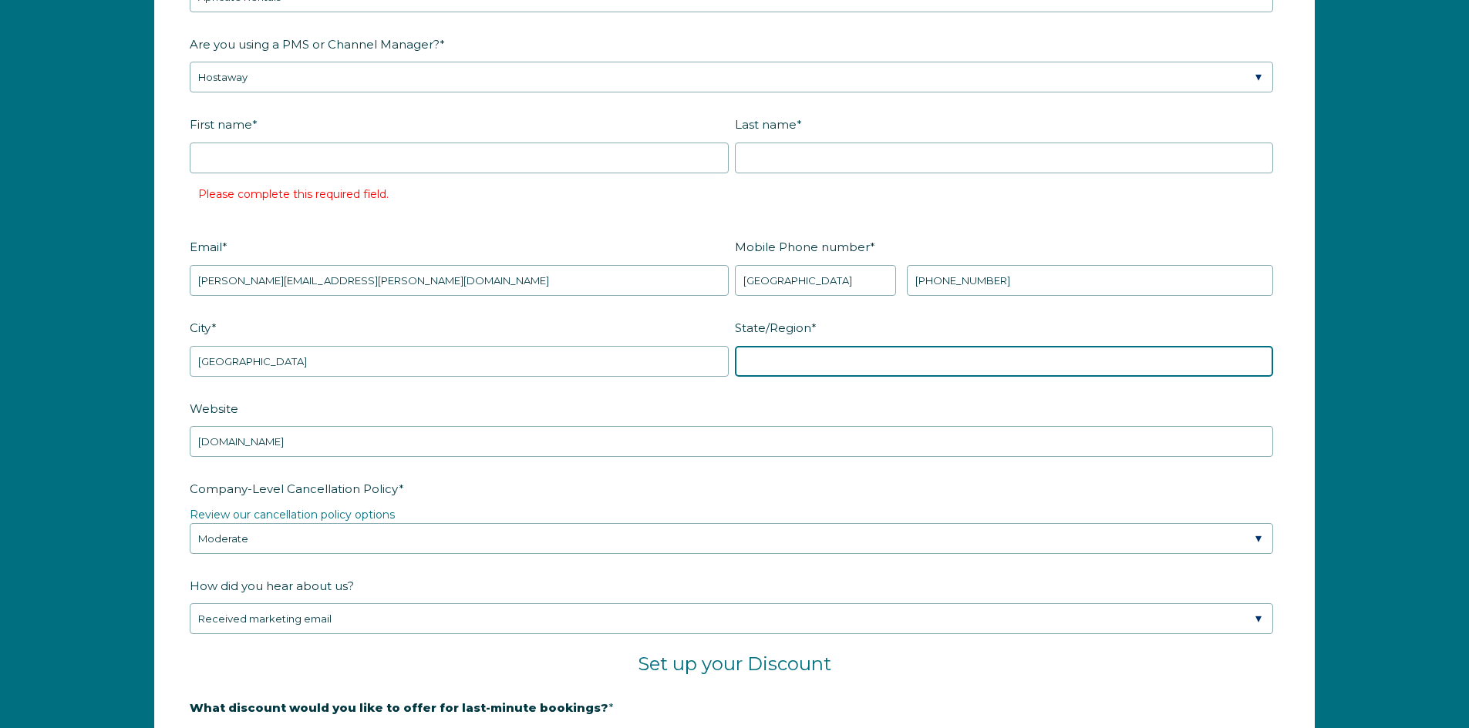
type input "[US_STATE]"
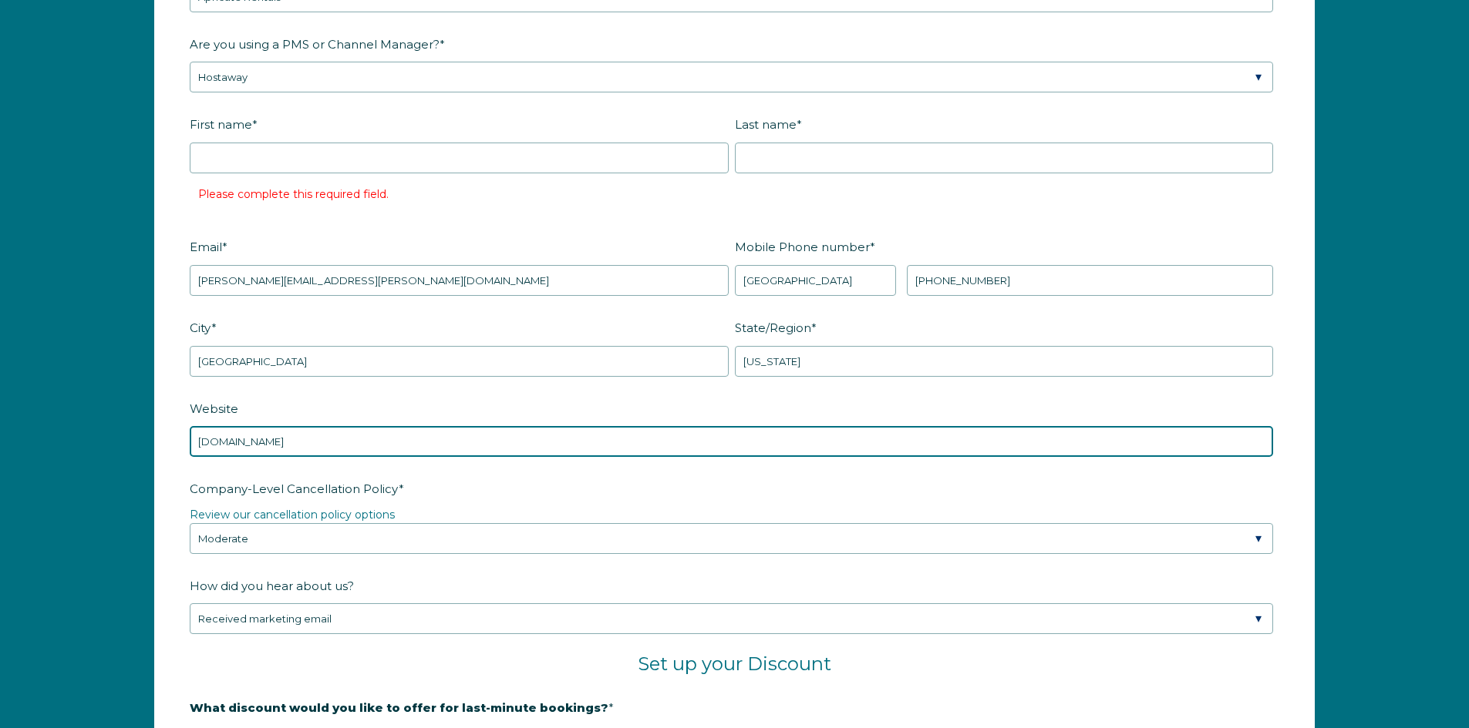
click at [251, 445] on input "[DOMAIN_NAME]" at bounding box center [731, 441] width 1083 height 31
click at [230, 442] on input "[DOMAIN_NAME]" at bounding box center [731, 441] width 1083 height 31
click at [273, 439] on input "[DOMAIN_NAME]" at bounding box center [731, 441] width 1083 height 31
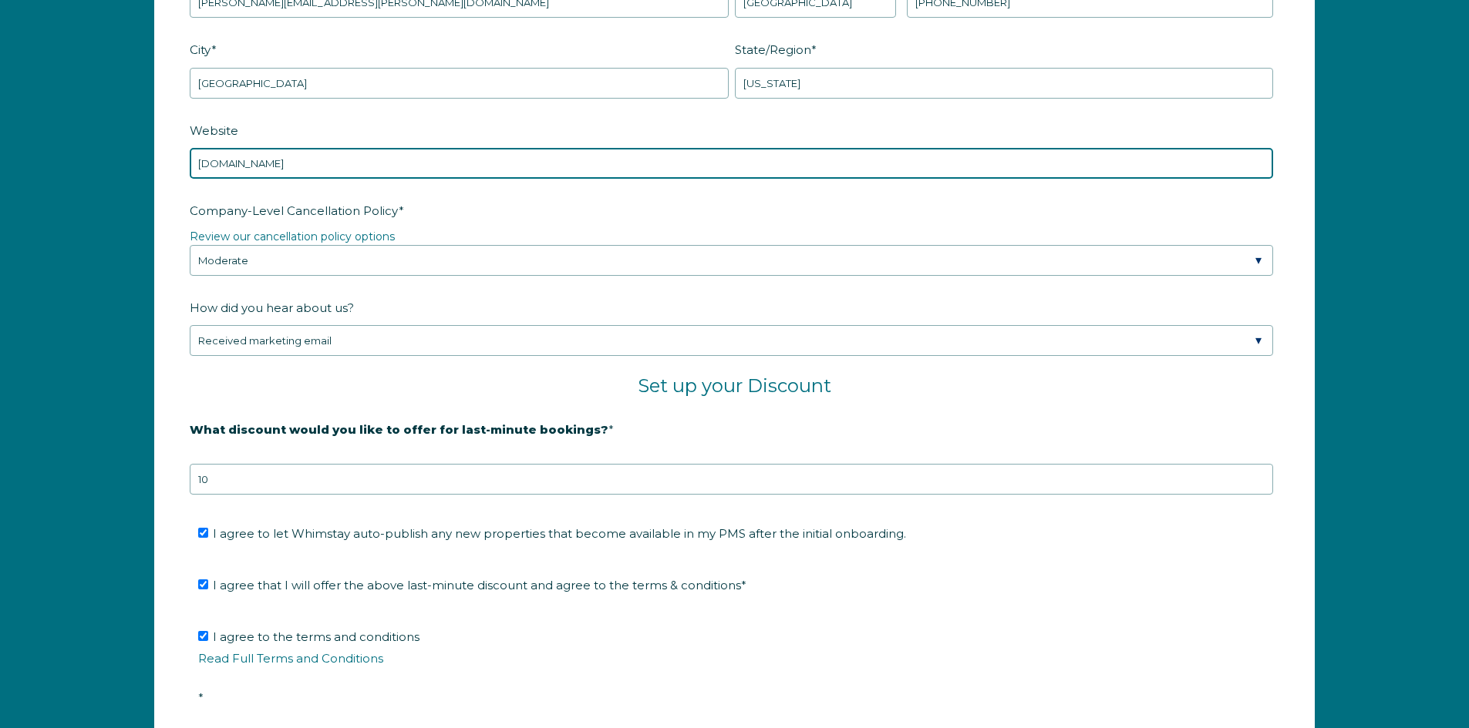
scroll to position [2439, 0]
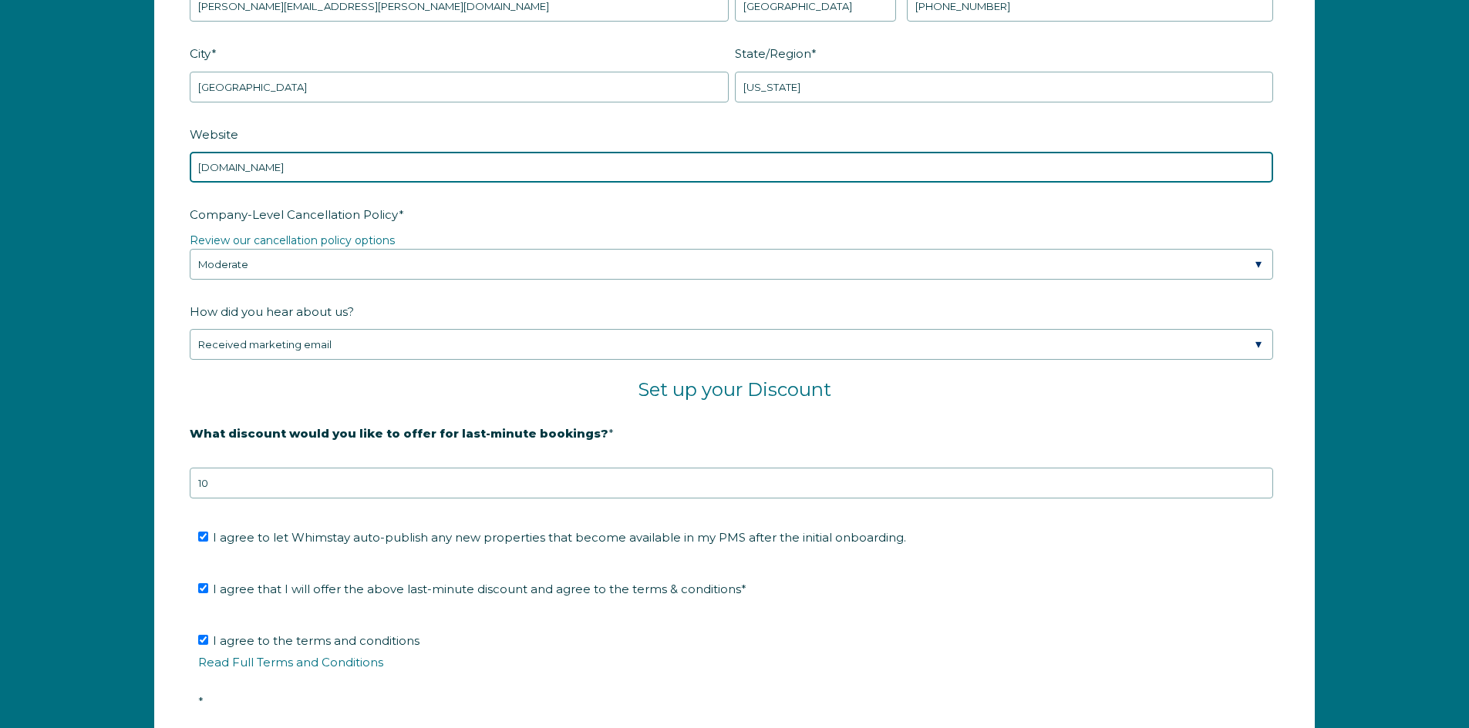
type input "[DOMAIN_NAME]"
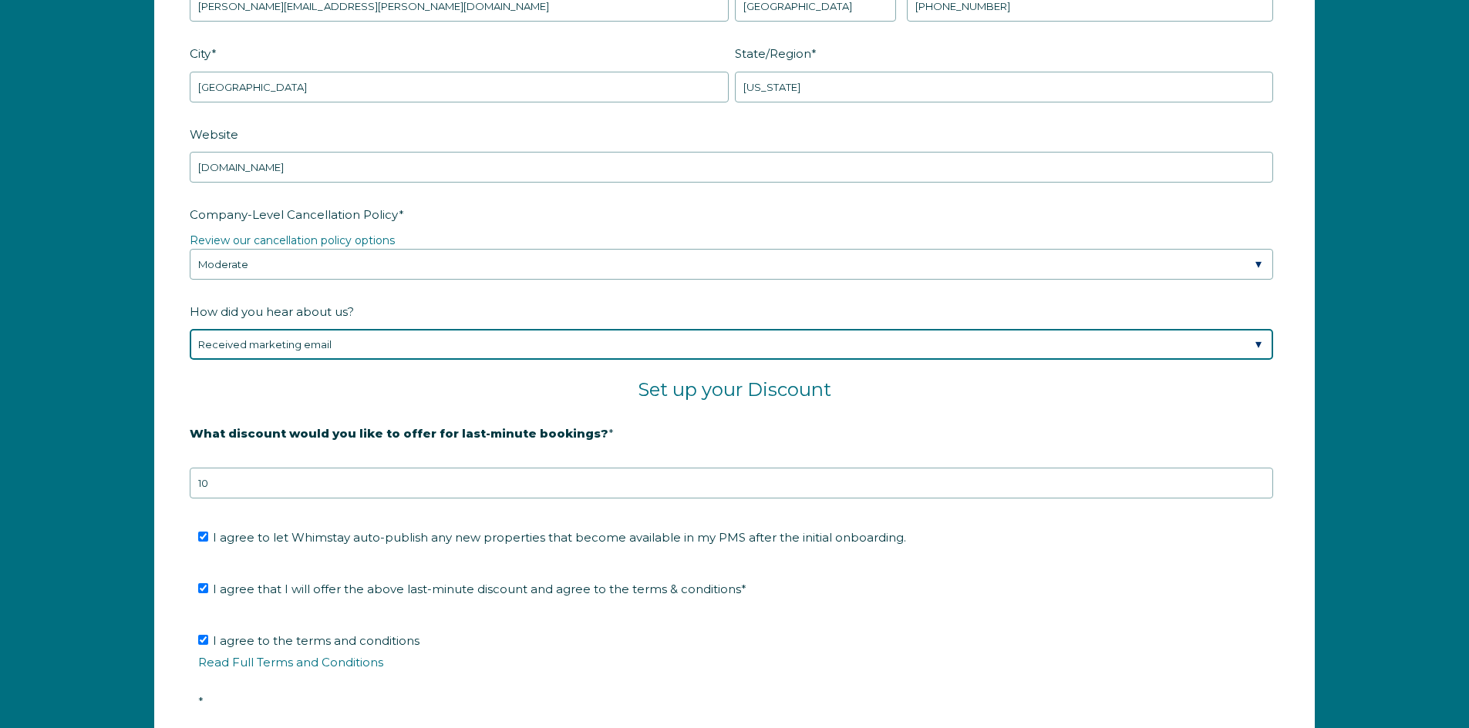
click at [846, 337] on select "Please Select Found Whimstay through a Google search Spoke to a Whimstay salesp…" at bounding box center [731, 344] width 1083 height 31
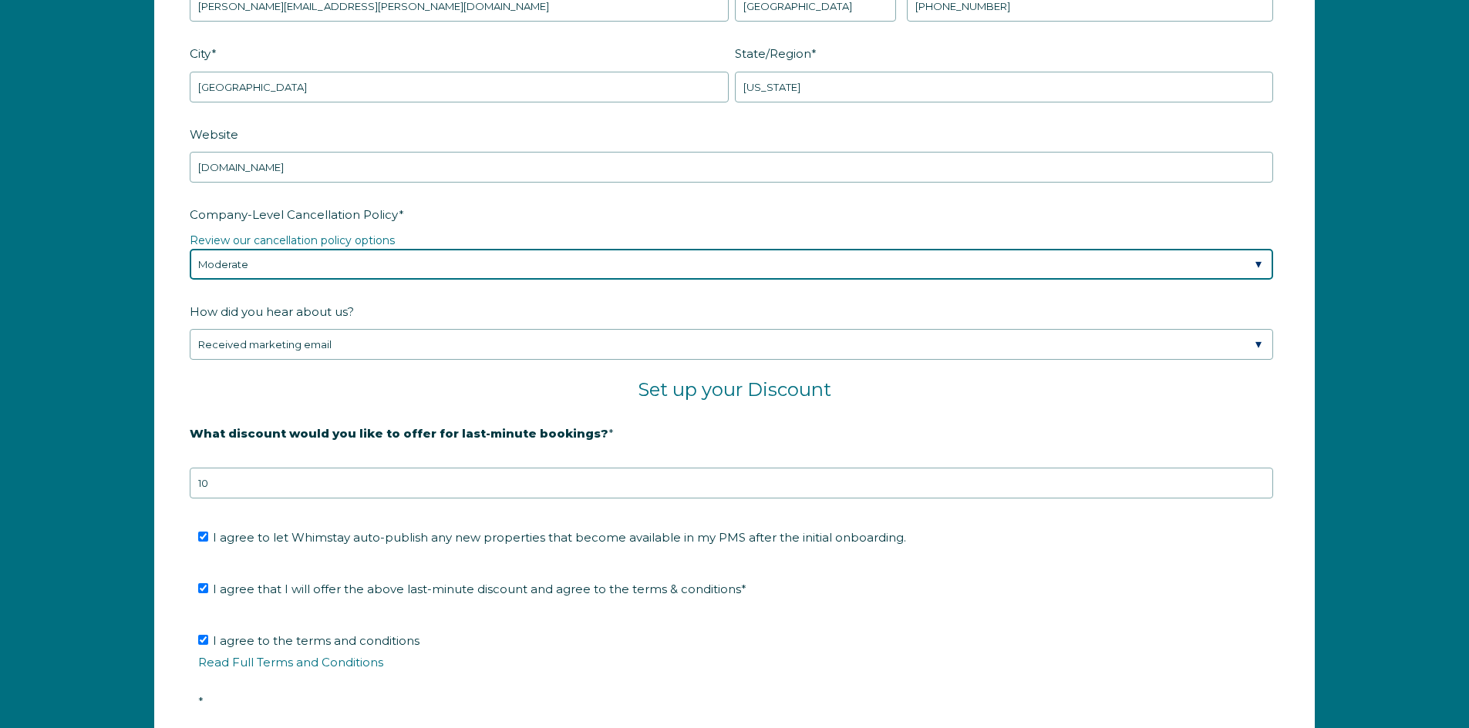
click at [419, 271] on select "Please Select Partial Standard (Default) Moderate Strict" at bounding box center [731, 264] width 1083 height 31
click at [190, 249] on select "Please Select Partial Standard (Default) Moderate Strict" at bounding box center [731, 264] width 1083 height 31
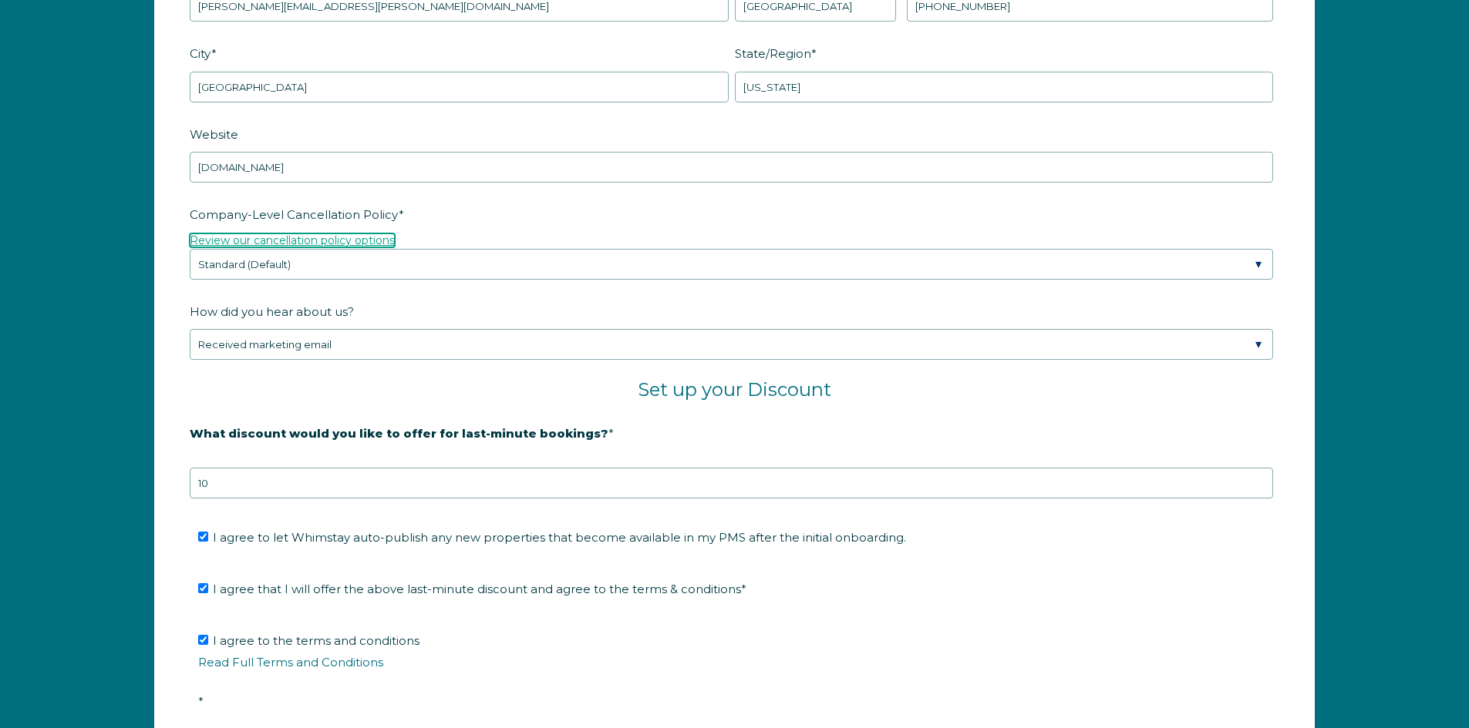
click at [331, 241] on link "Review our cancellation policy options" at bounding box center [292, 241] width 205 height 14
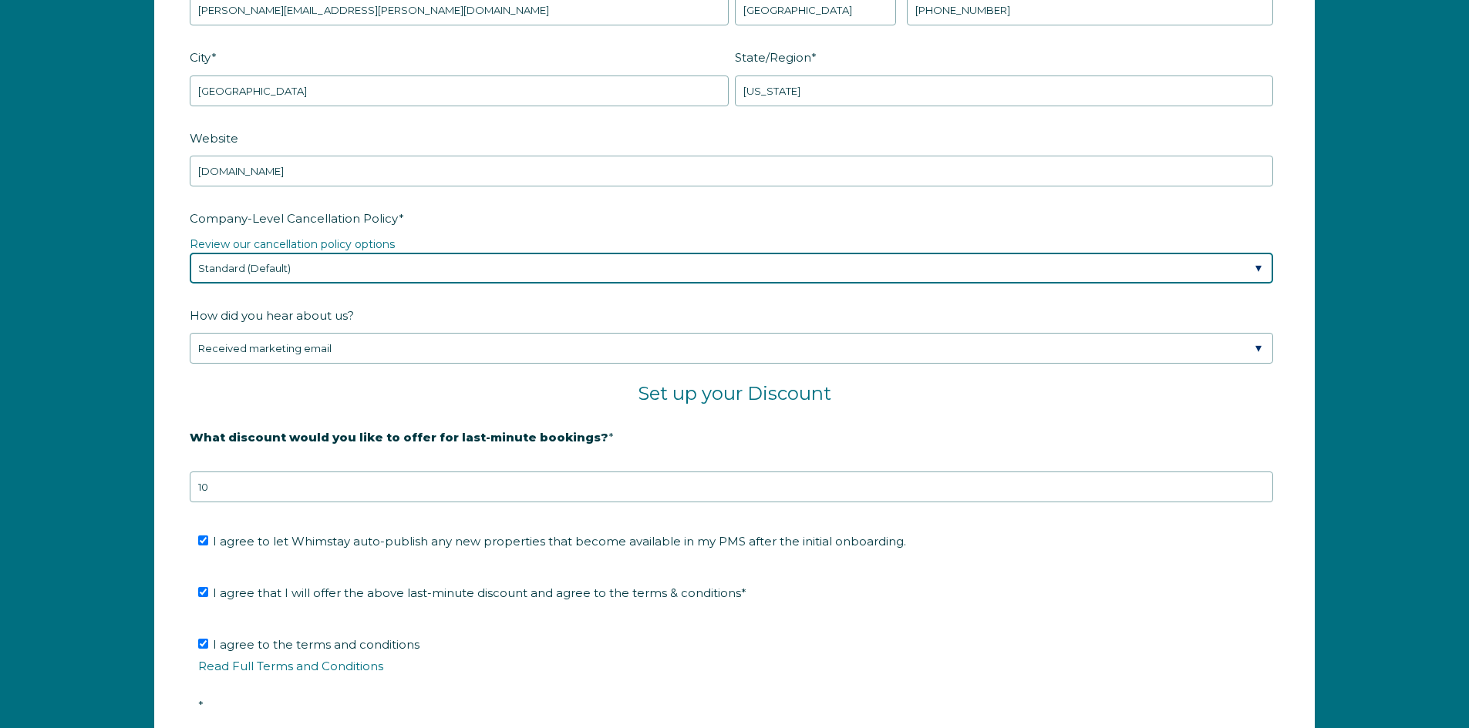
click at [384, 269] on select "Please Select Partial Standard (Default) Moderate Strict" at bounding box center [731, 268] width 1083 height 31
select select "Moderate"
click at [190, 253] on select "Please Select Partial Standard (Default) Moderate Strict" at bounding box center [731, 268] width 1083 height 31
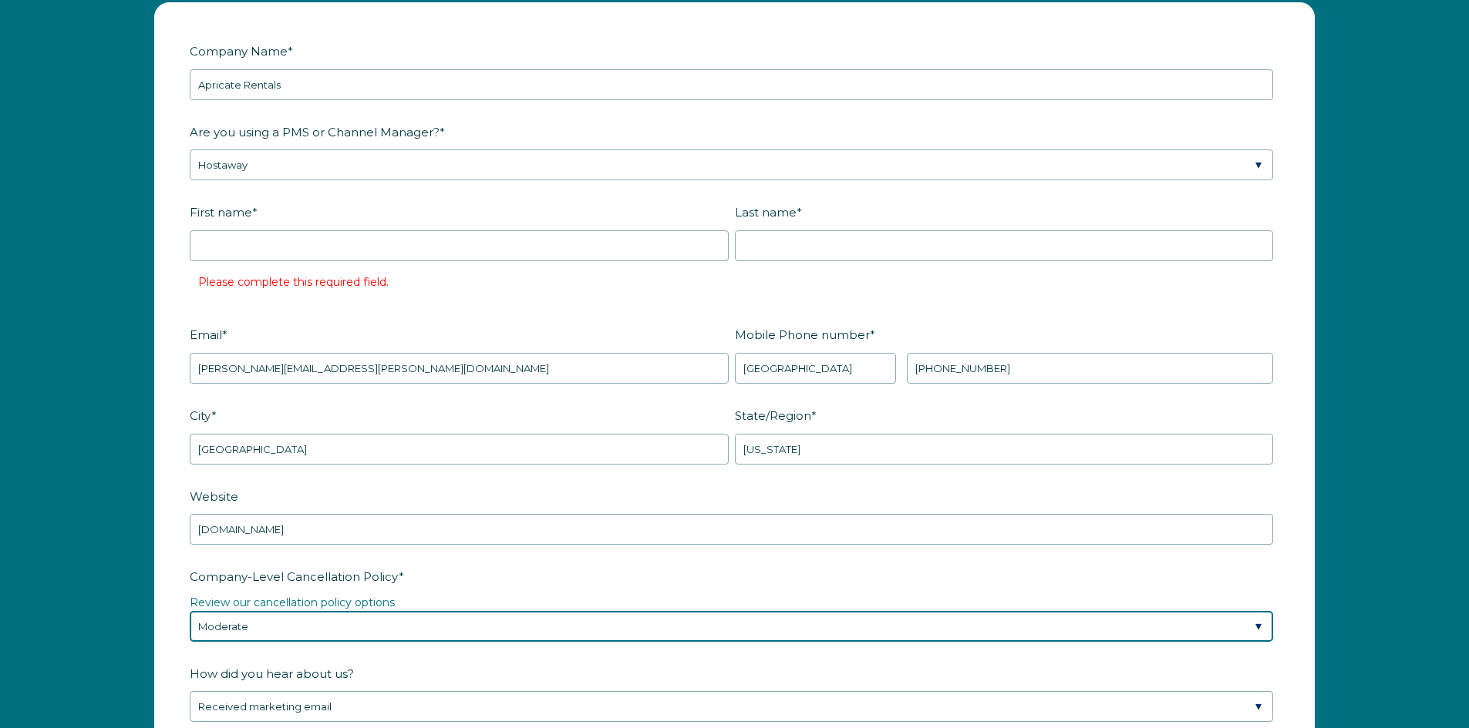
scroll to position [2073, 0]
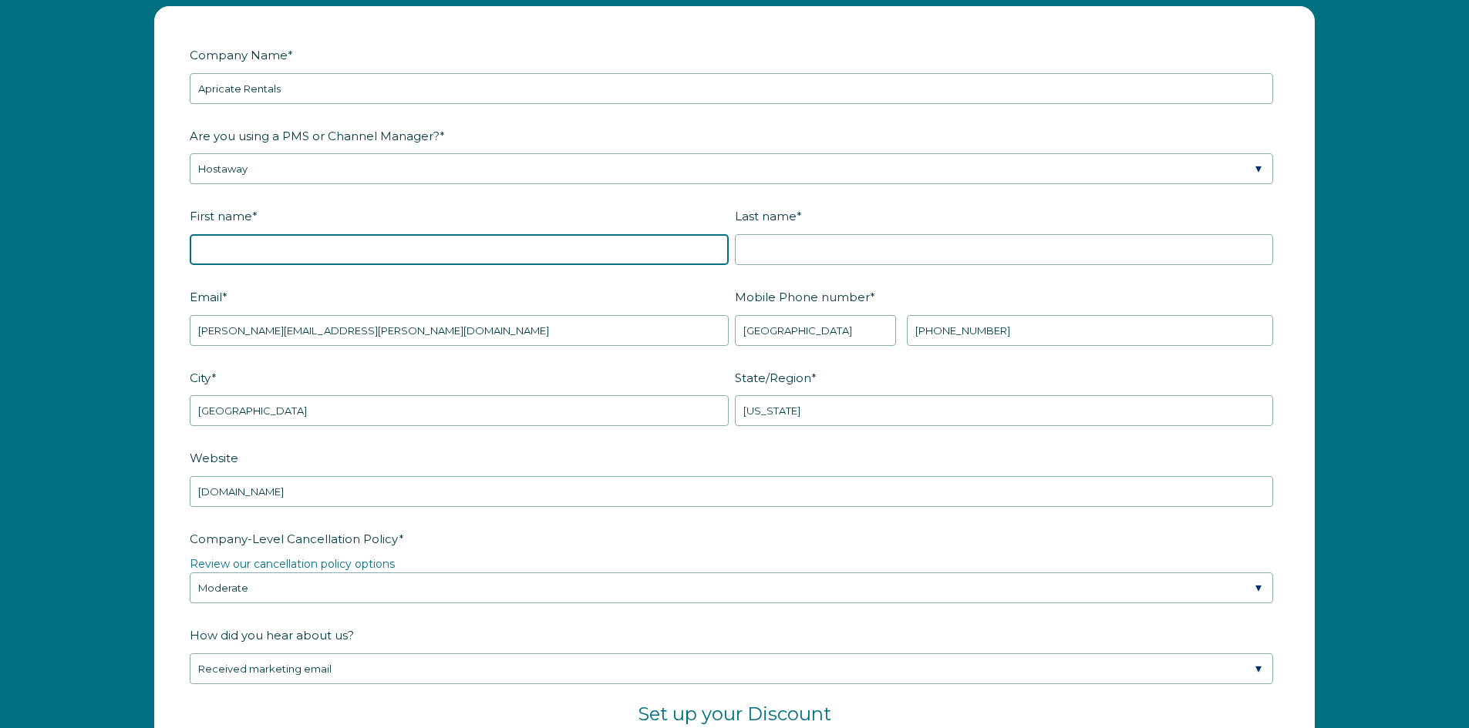
click at [345, 254] on input "First name *" at bounding box center [459, 249] width 539 height 31
type input "[PERSON_NAME]"
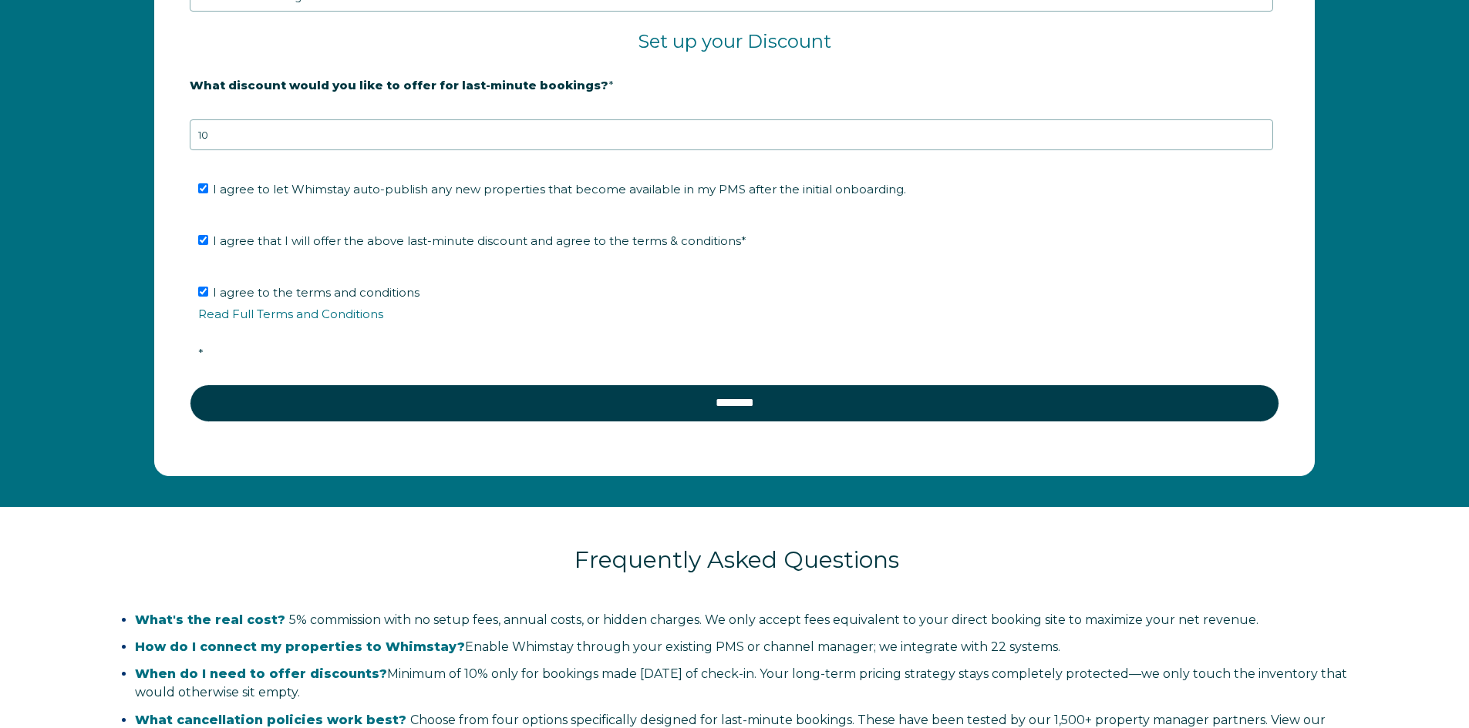
scroll to position [2747, 0]
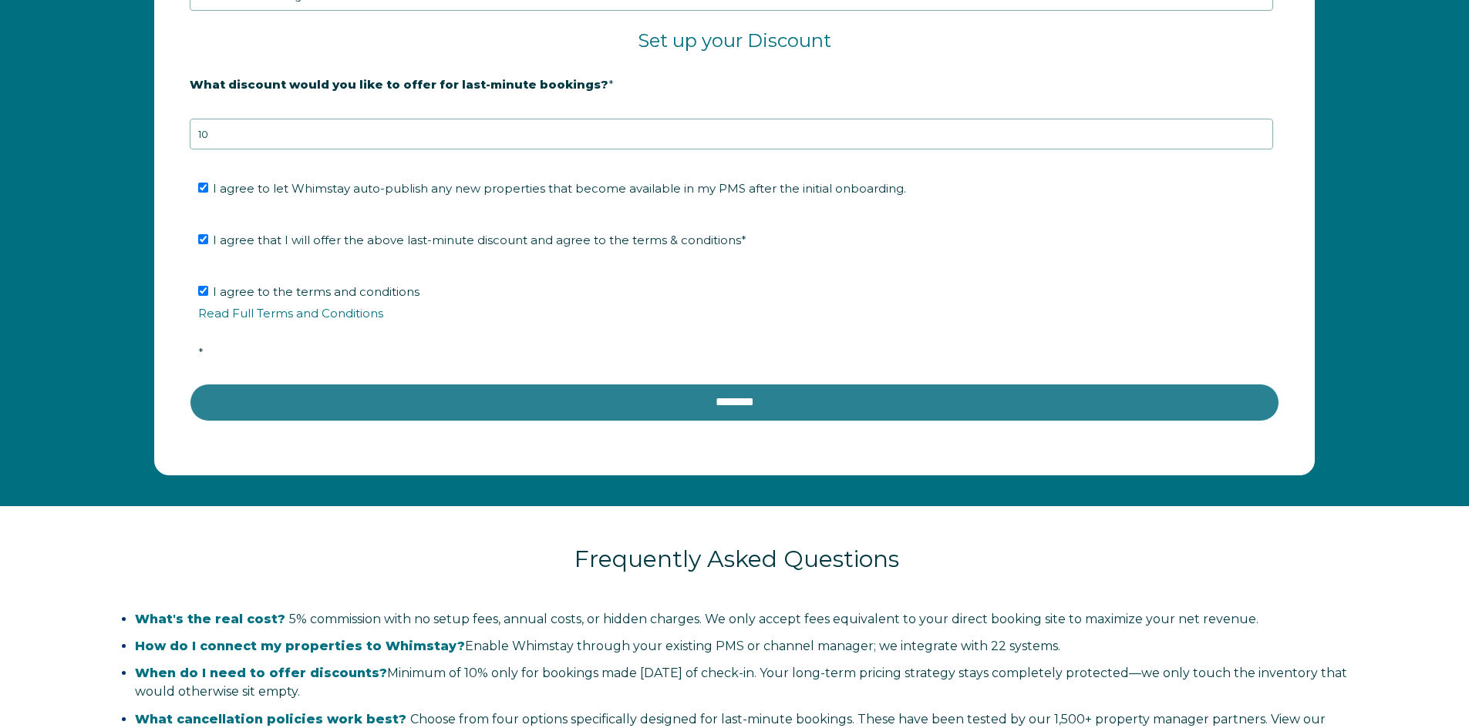
type input "[PERSON_NAME]"
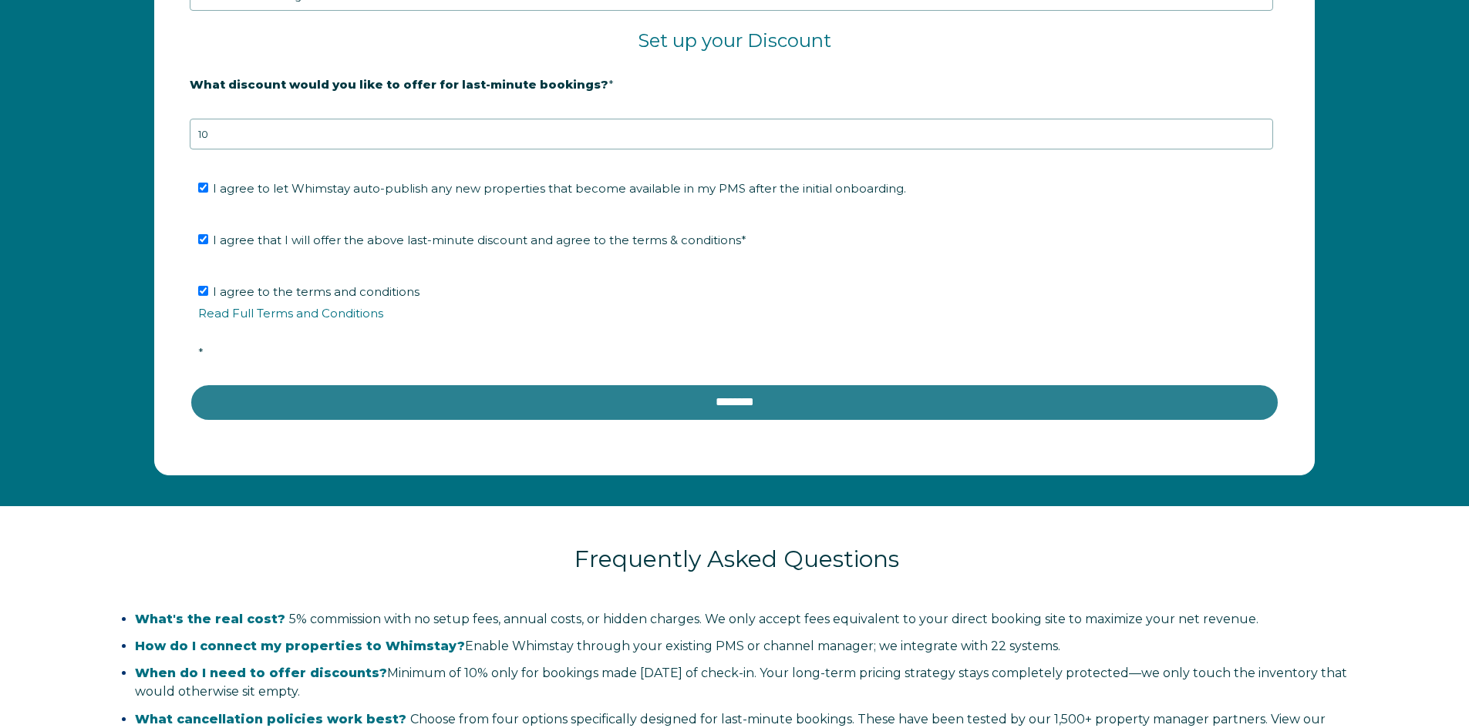
click at [752, 403] on input "********" at bounding box center [734, 402] width 1089 height 37
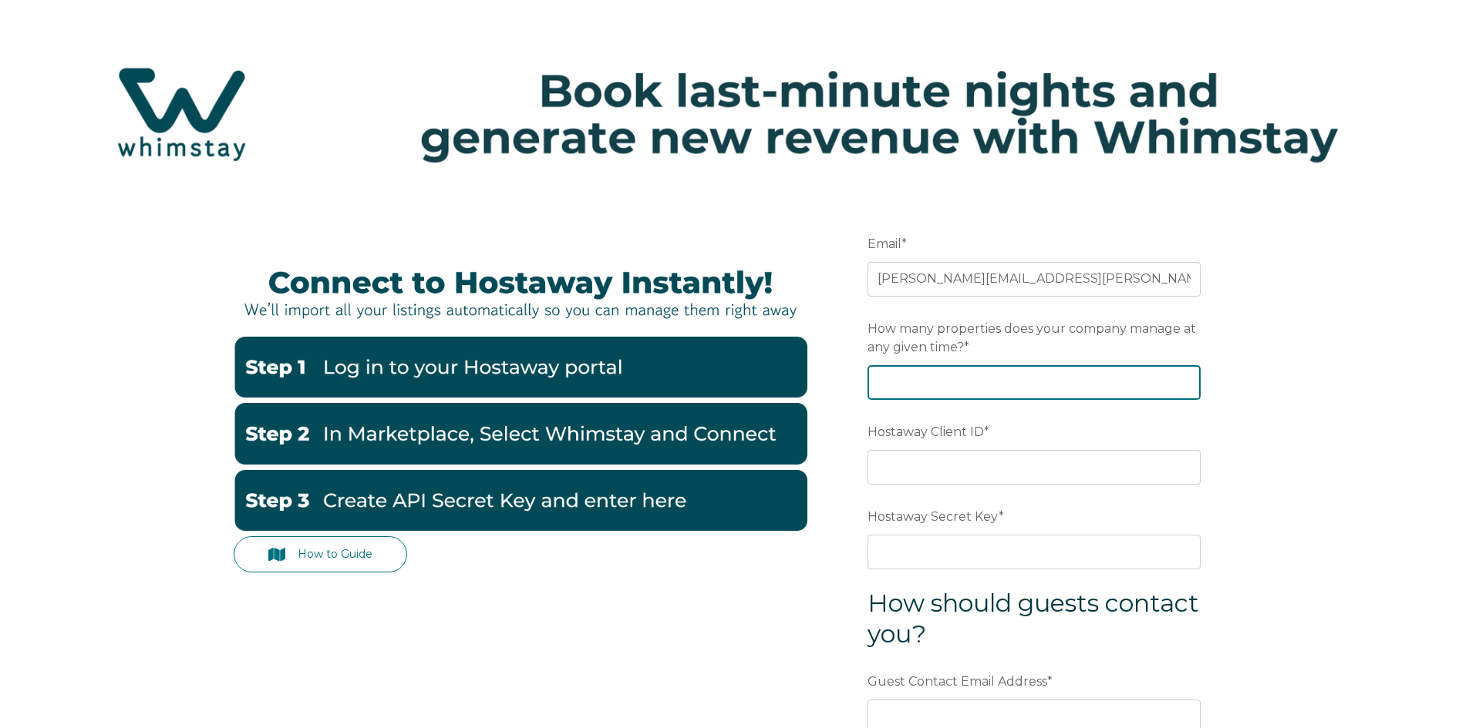
click at [916, 387] on input "How many properties does your company manage at any given time? *" at bounding box center [1033, 382] width 333 height 34
type input "40"
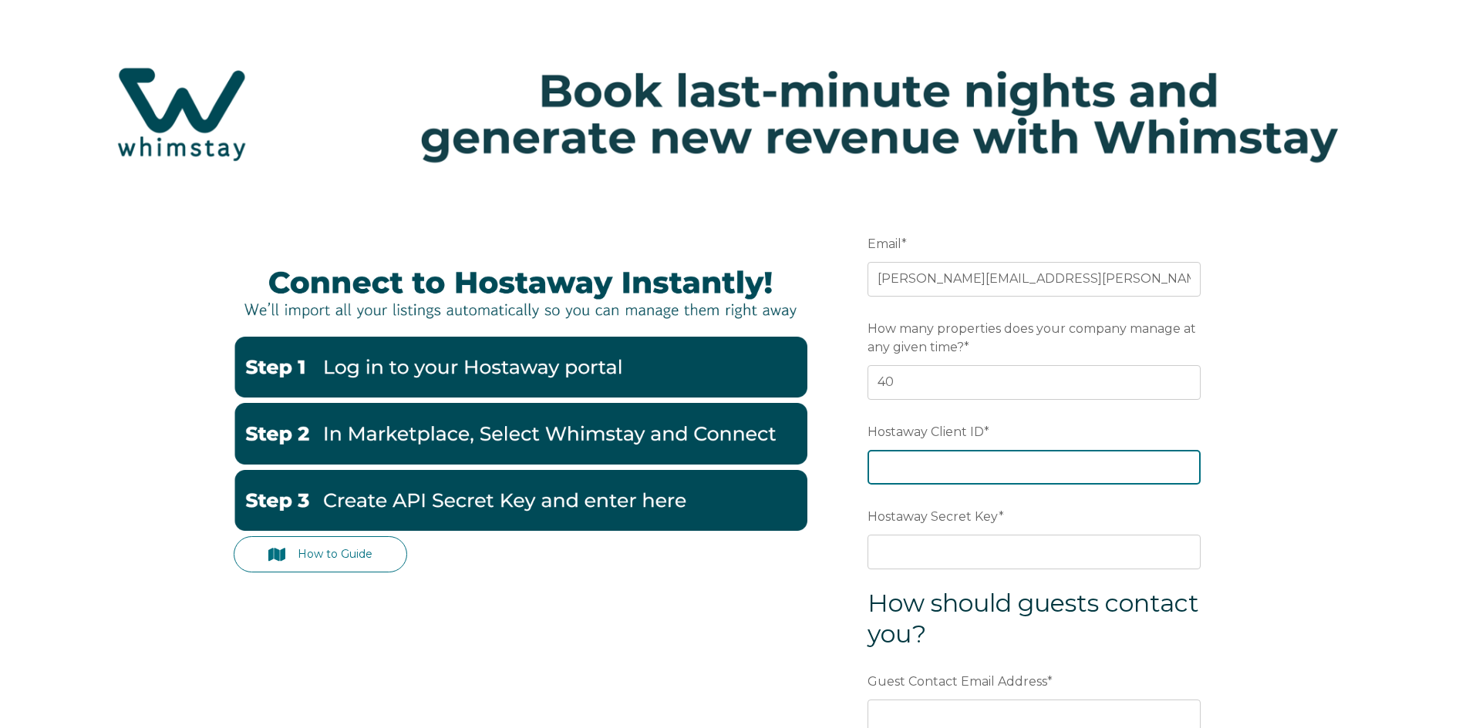
click at [899, 471] on input "Hostaway Client ID *" at bounding box center [1033, 467] width 333 height 34
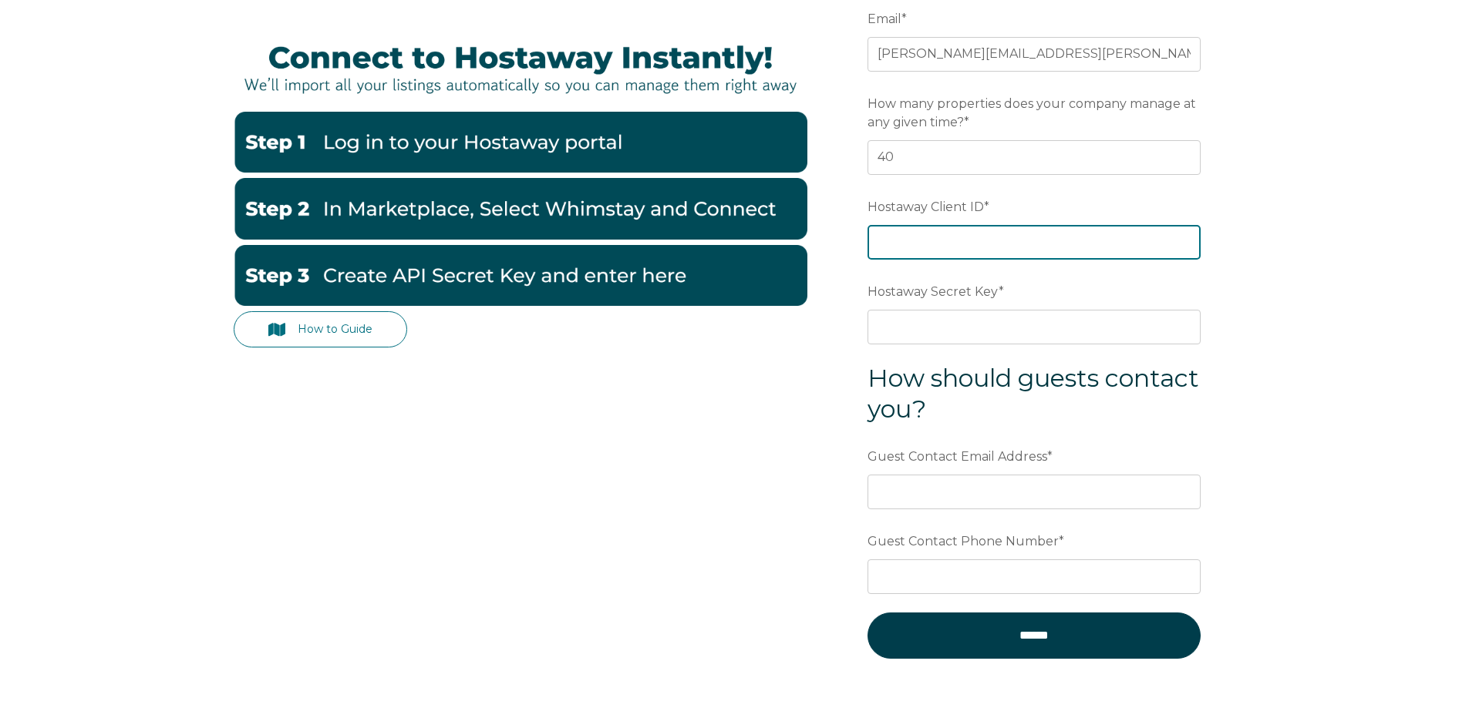
scroll to position [227, 0]
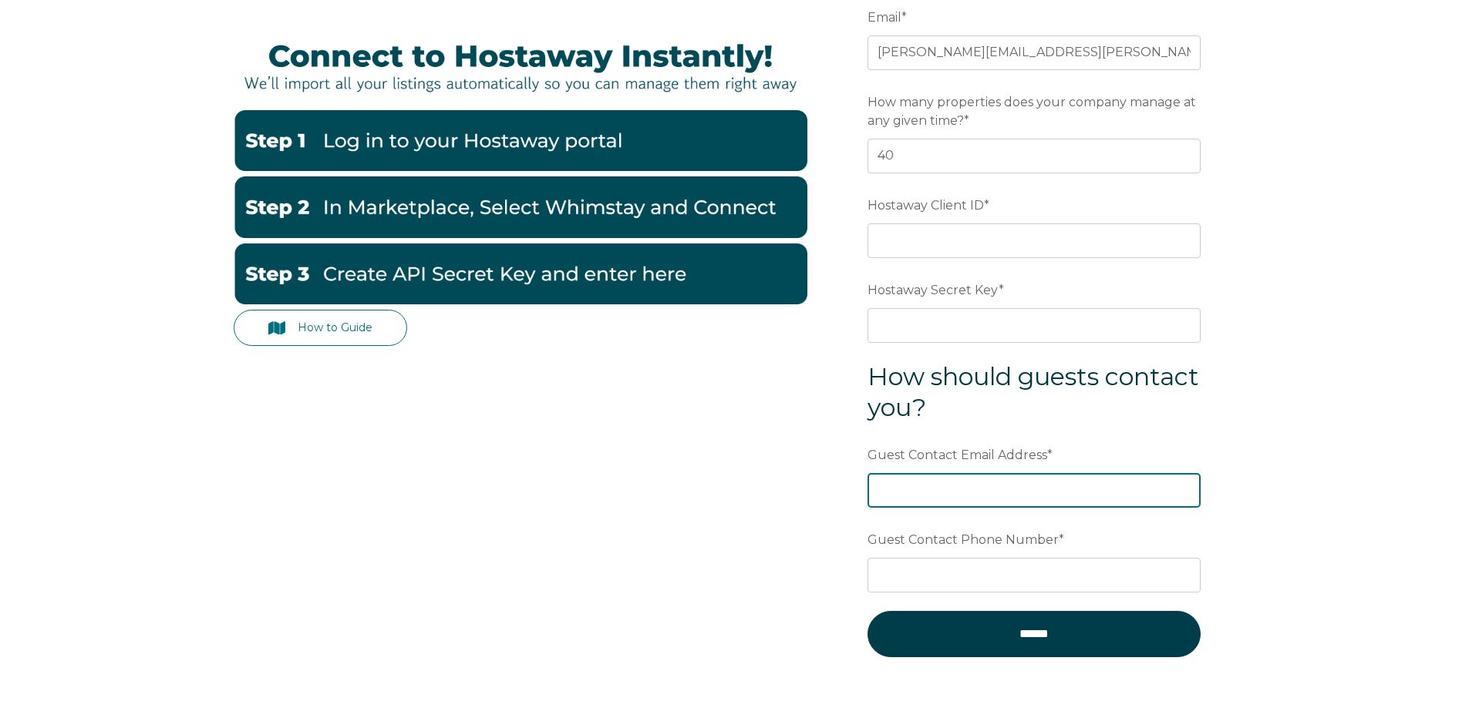
click at [911, 493] on div "Guest Contact Email Address *" at bounding box center [1033, 475] width 333 height 66
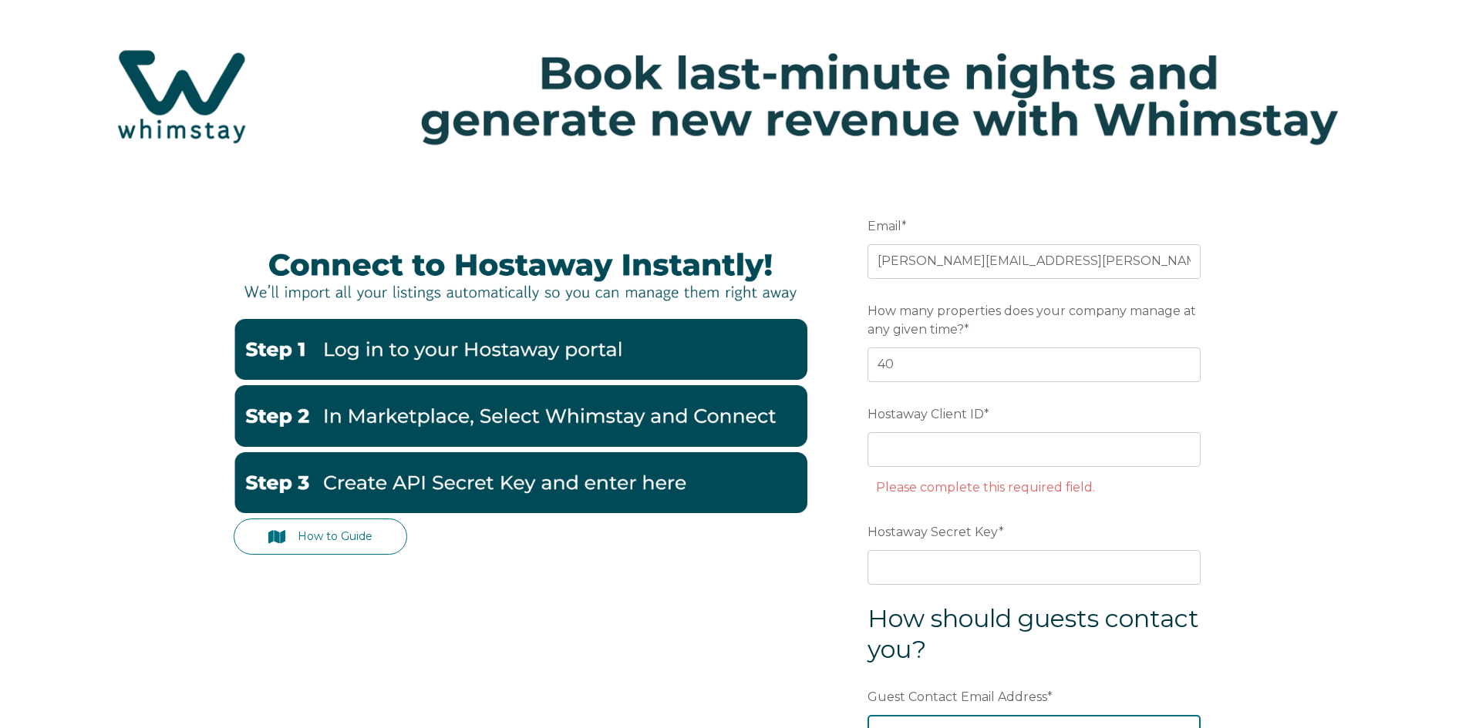
scroll to position [17, 0]
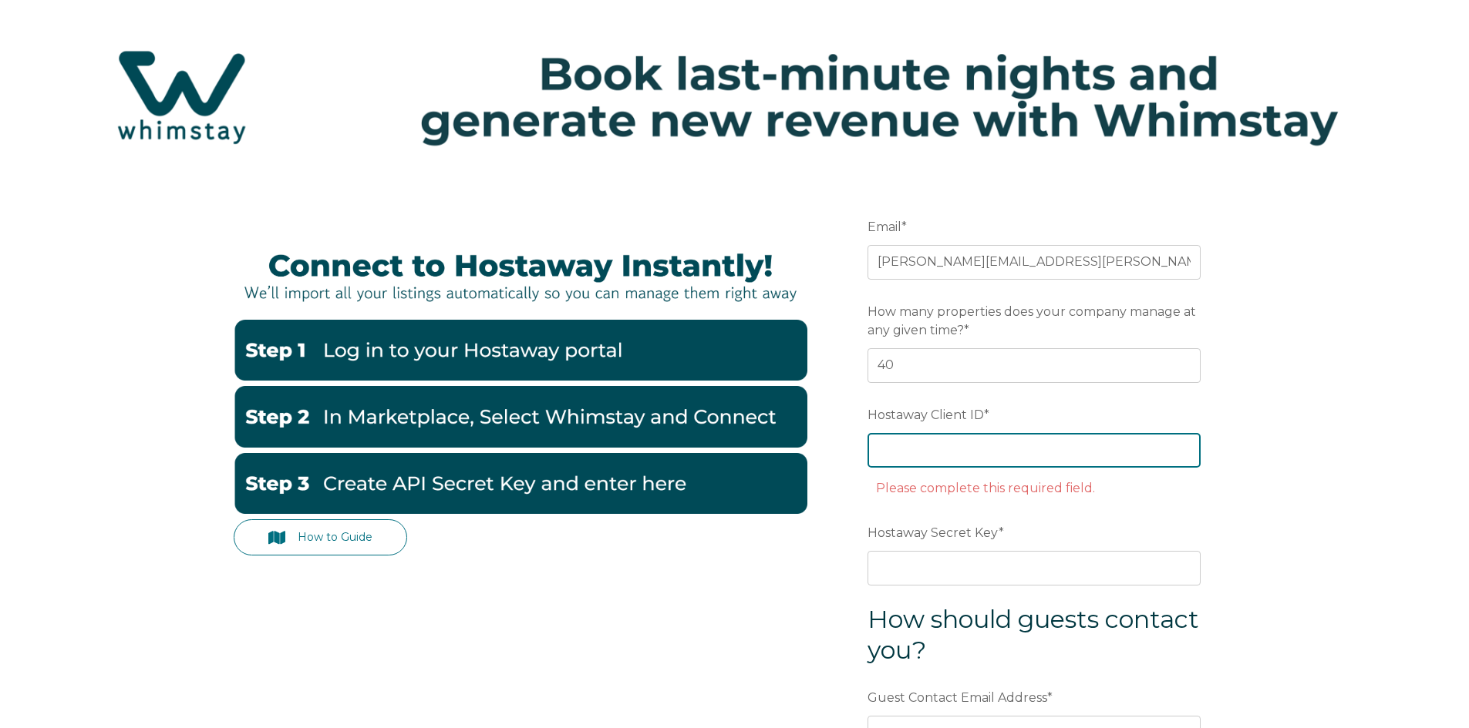
click at [911, 455] on input "Hostaway Client ID *" at bounding box center [1033, 450] width 333 height 34
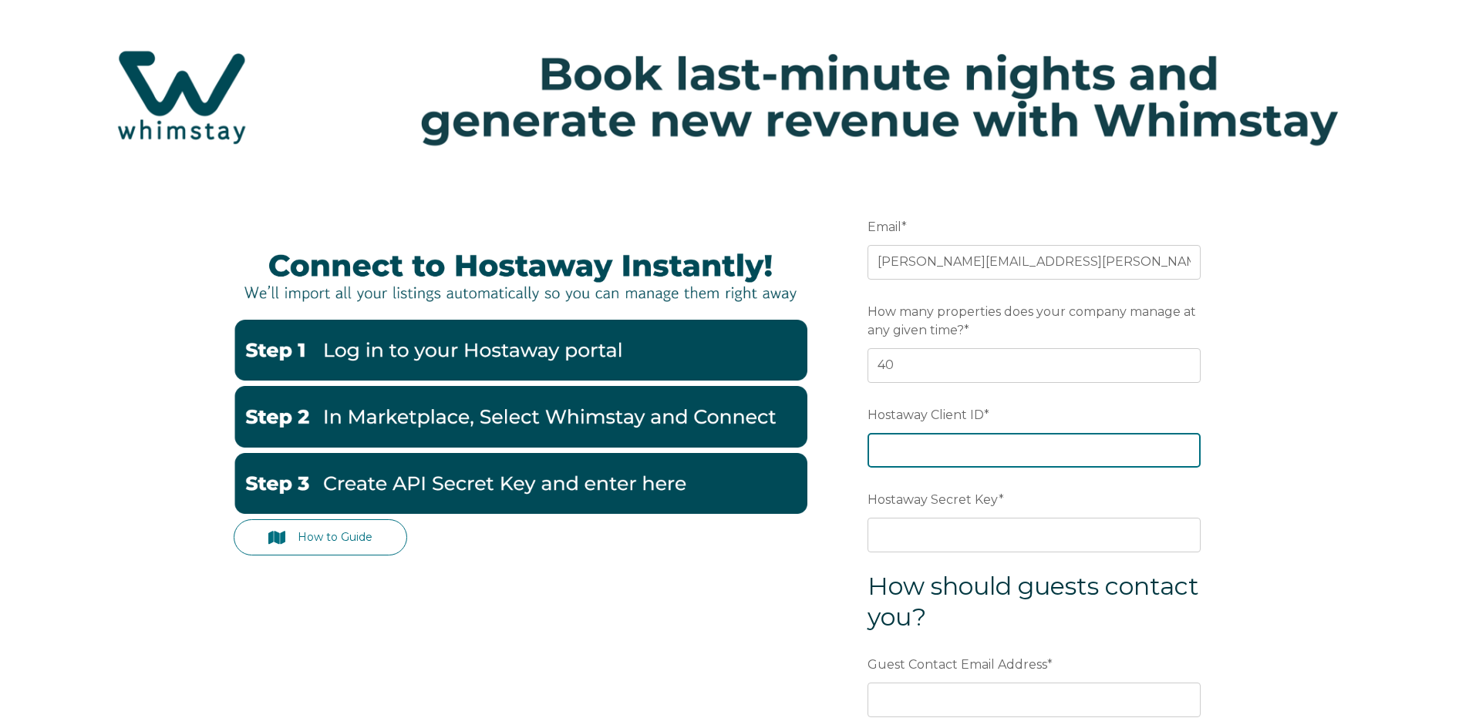
paste input "39835"
type input "39835"
click at [711, 694] on div "How to Guide Email * joel.schafer@apricaterentals.com Preferred language SDR Ho…" at bounding box center [735, 566] width 1002 height 775
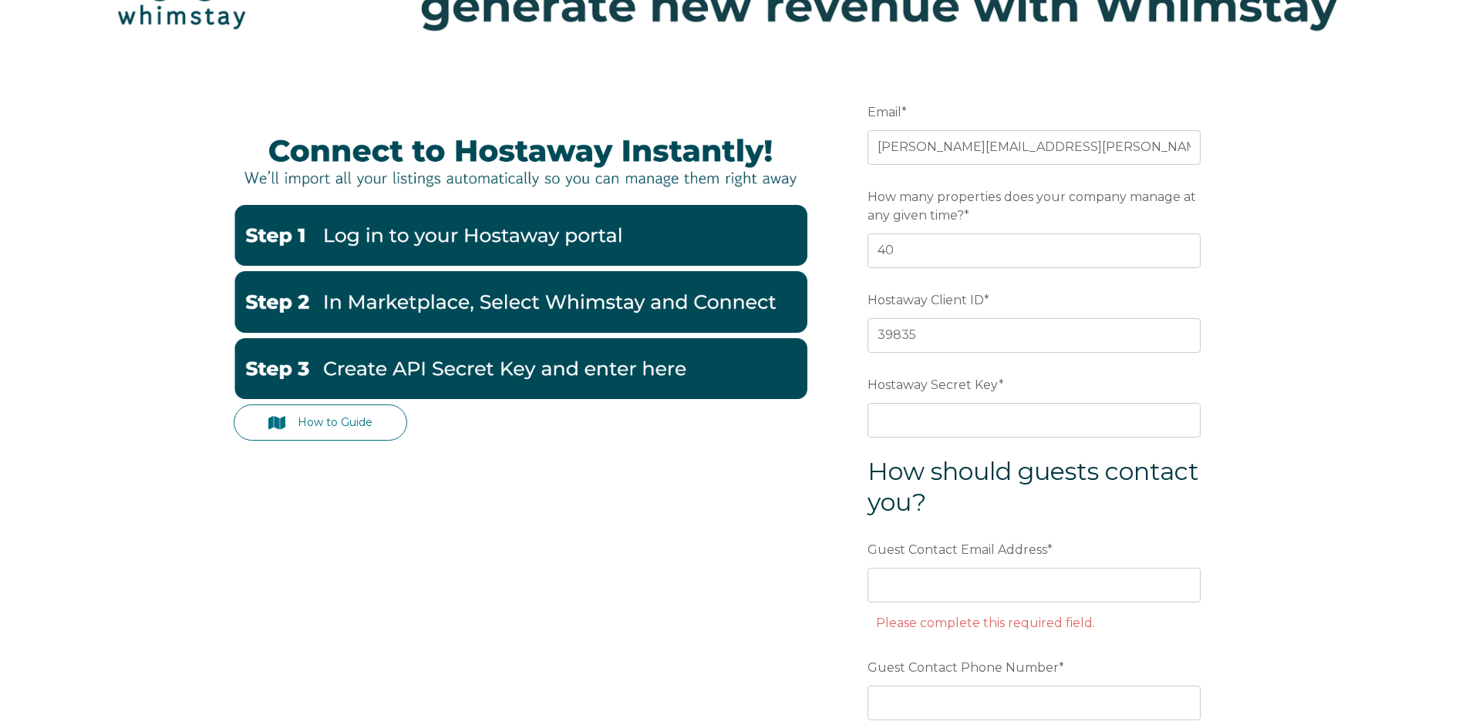
scroll to position [133, 0]
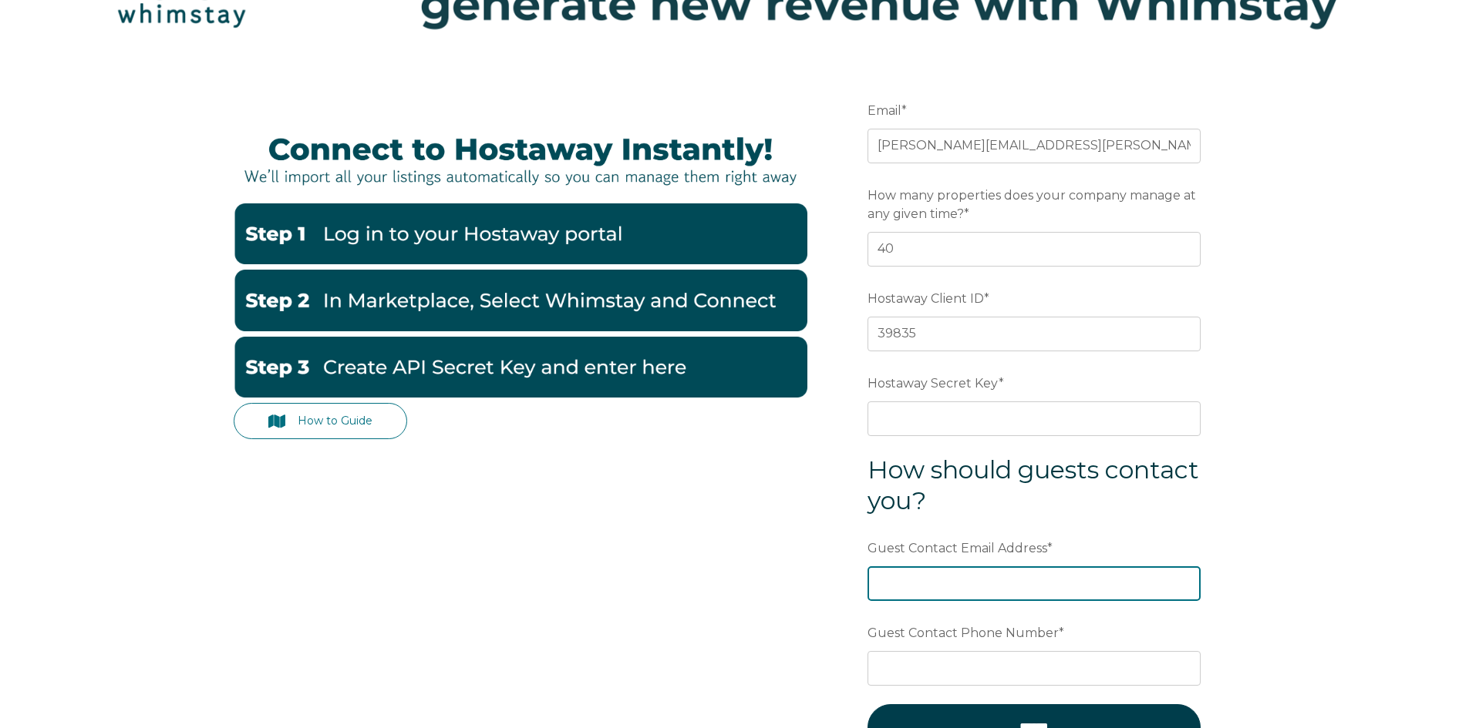
click at [914, 589] on input "Guest Contact Email Address *" at bounding box center [1033, 584] width 333 height 34
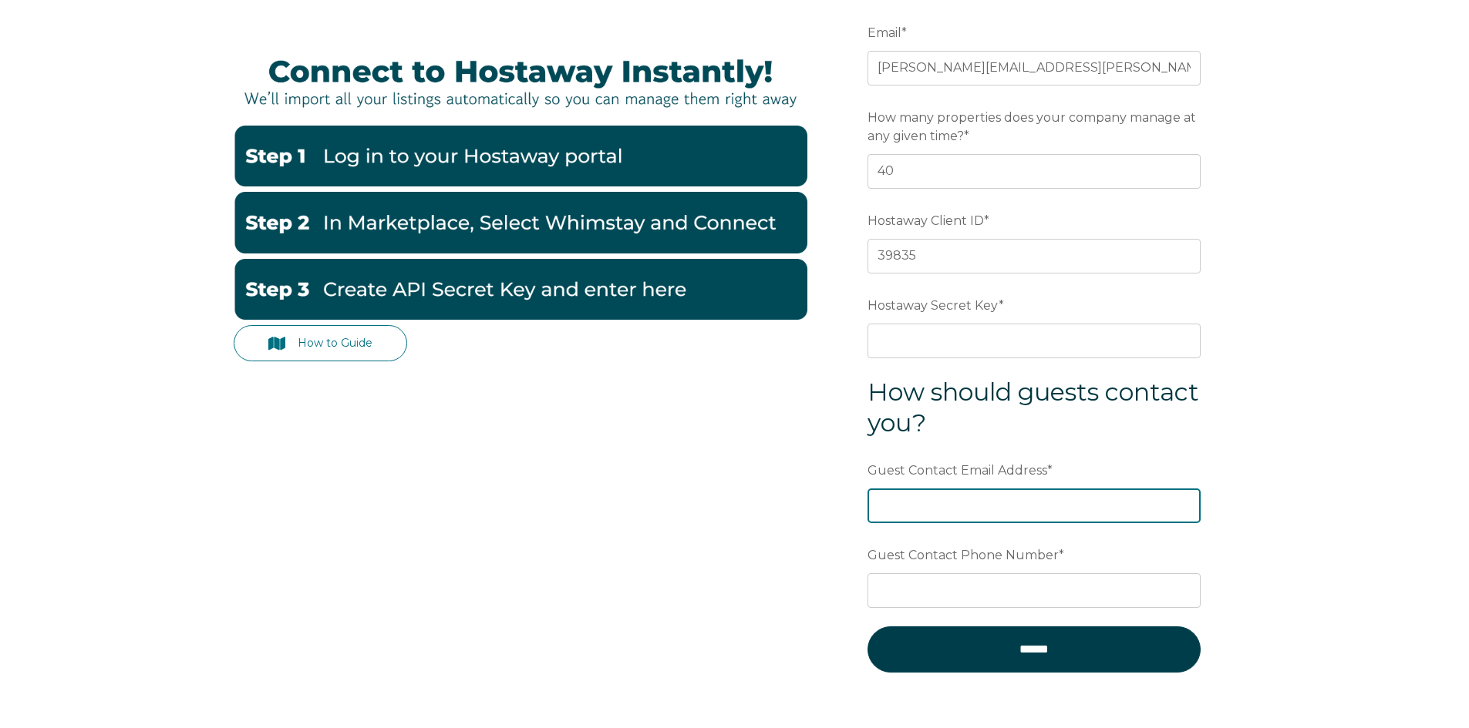
scroll to position [213, 0]
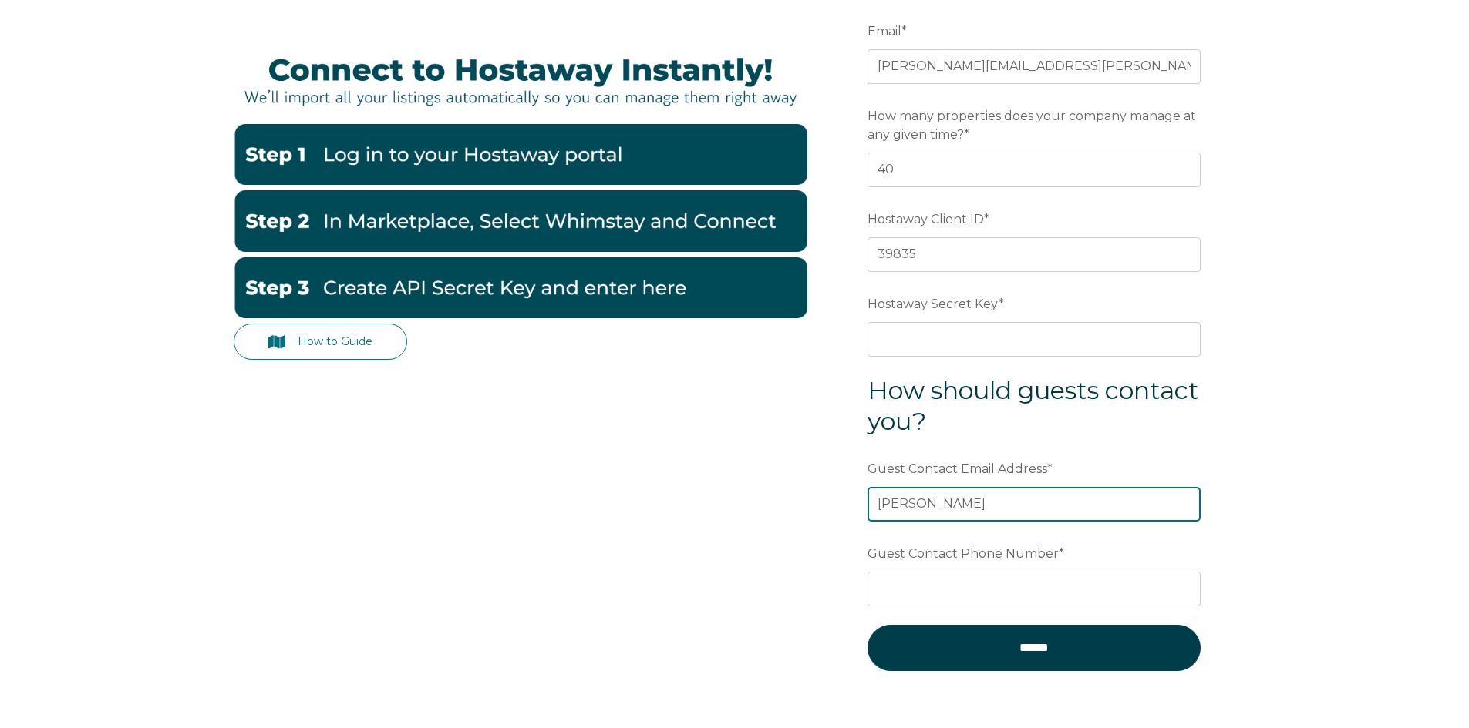
type input "joel"
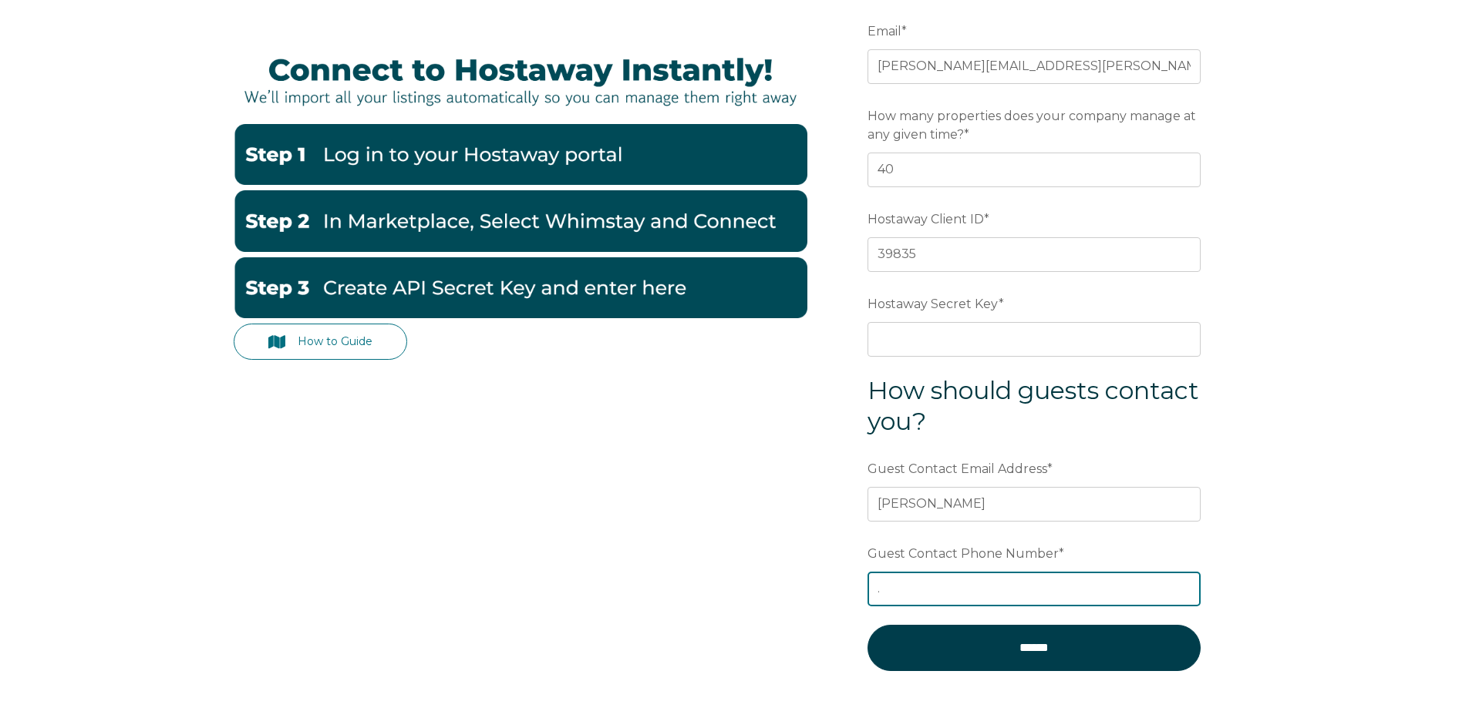
click at [914, 589] on input "." at bounding box center [1033, 589] width 333 height 34
click at [977, 587] on input "joel.schafer" at bounding box center [1033, 589] width 333 height 34
type input "[PERSON_NAME][EMAIL_ADDRESS][PERSON_NAME][DOMAIN_NAME]"
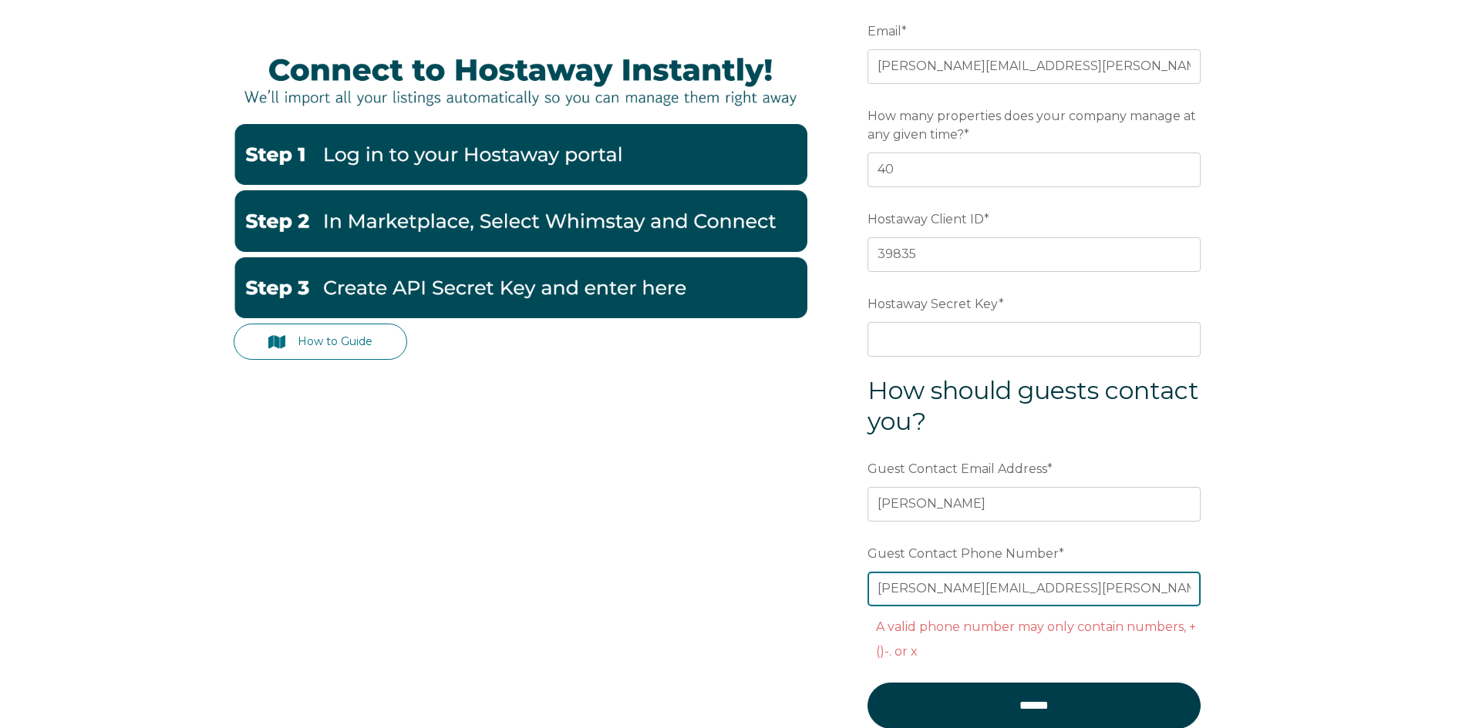
drag, startPoint x: 1092, startPoint y: 579, endPoint x: 873, endPoint y: 587, distance: 218.3
click at [867, 587] on input "[PERSON_NAME][EMAIL_ADDRESS][PERSON_NAME][DOMAIN_NAME]" at bounding box center [1033, 589] width 333 height 34
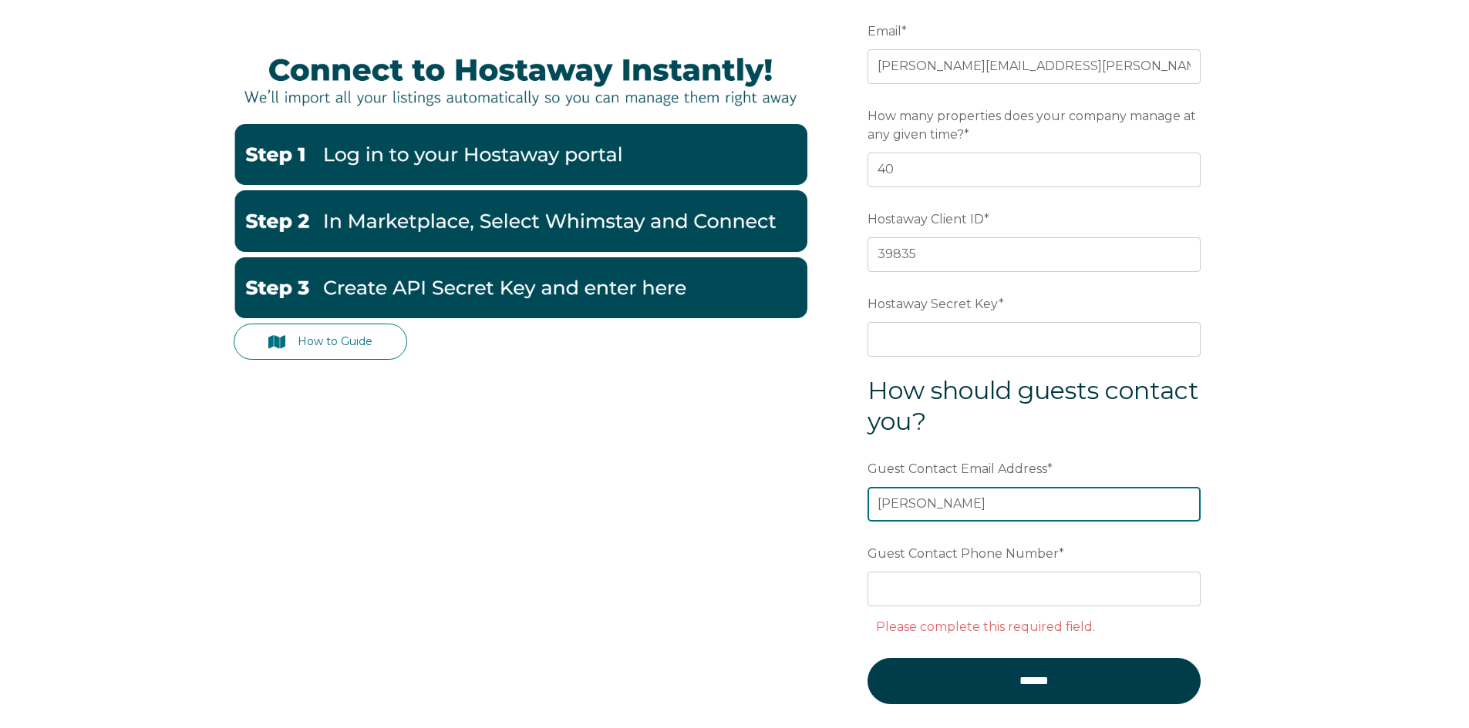
drag, startPoint x: 918, startPoint y: 501, endPoint x: 858, endPoint y: 500, distance: 60.1
click at [858, 500] on form "Email * joel.schafer@apricaterentals.com Preferred language SDR How many proper…" at bounding box center [1034, 370] width 402 height 775
paste input ".schafer@apricaterentals.com"
type input "[PERSON_NAME][EMAIL_ADDRESS][PERSON_NAME][DOMAIN_NAME]"
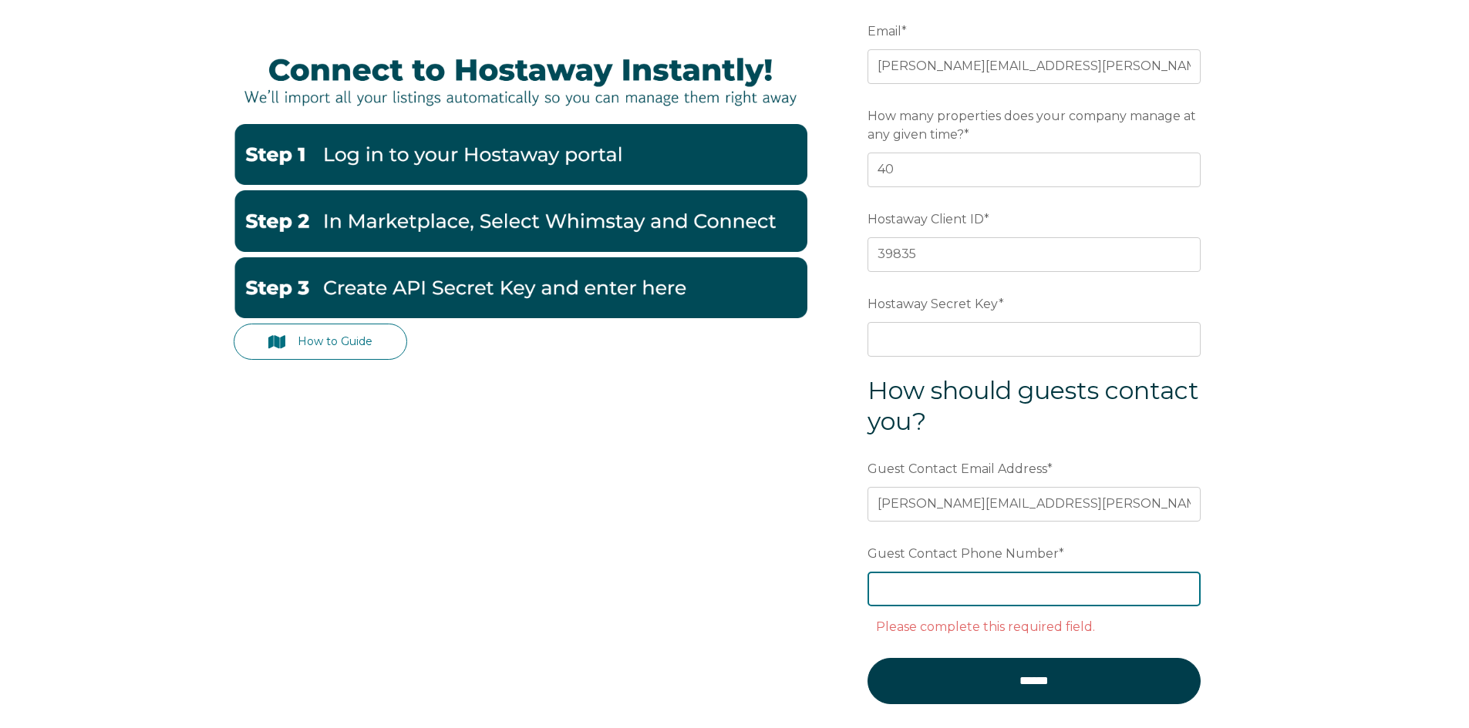
click at [897, 574] on input "Guest Contact Phone Number *" at bounding box center [1033, 589] width 333 height 34
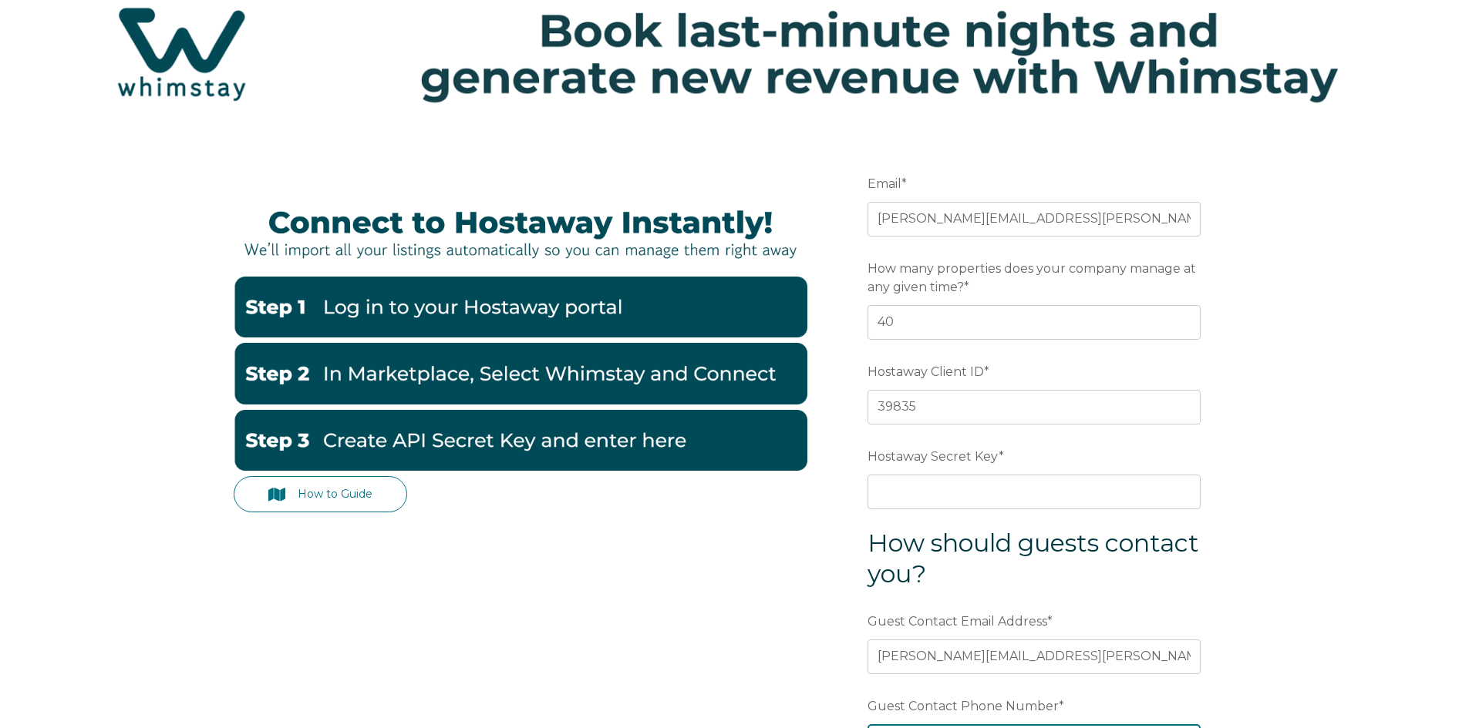
scroll to position [61, 0]
type input "6023902540"
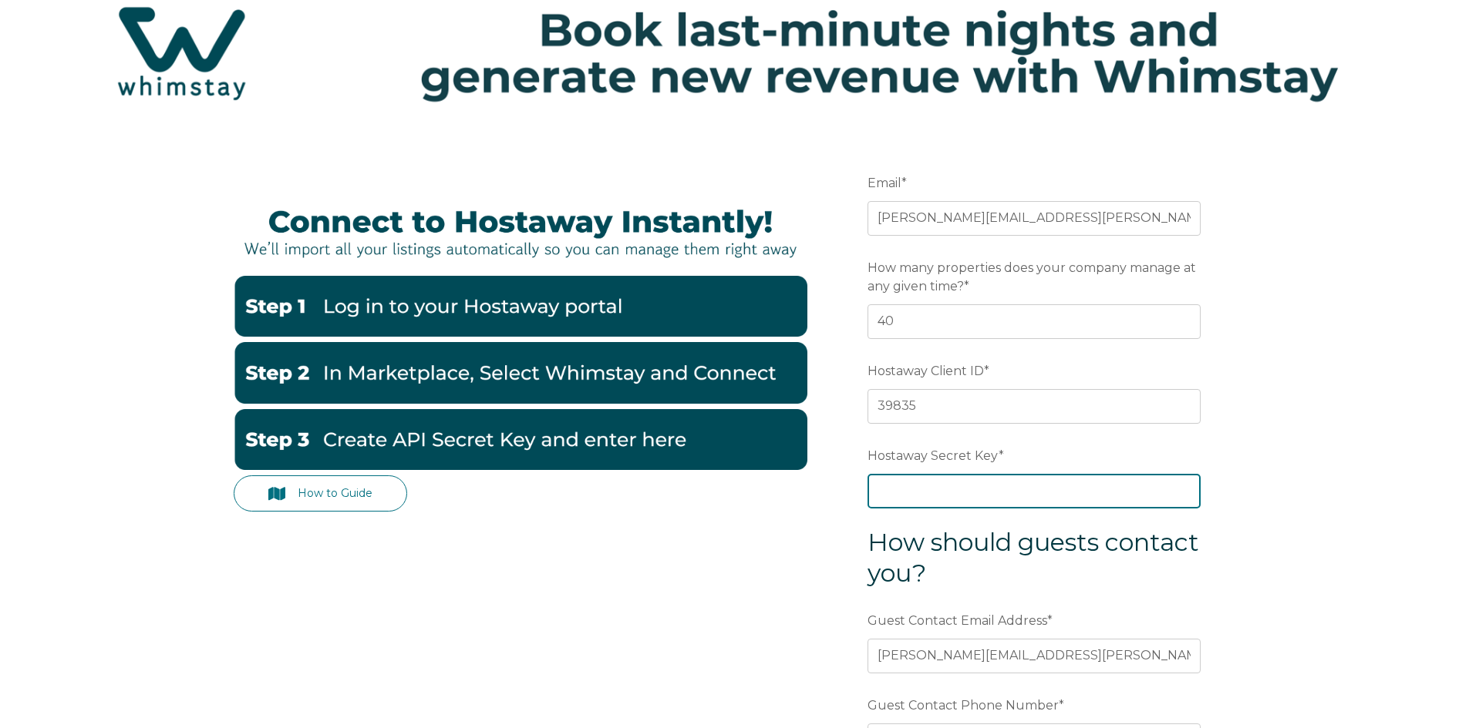
click at [905, 492] on input "Hostaway Secret Key *" at bounding box center [1033, 491] width 333 height 34
paste input "4752cf6d6f4f8773218969b7dff0308b12db5884385fd35c4bc8be6d3bb6fed7"
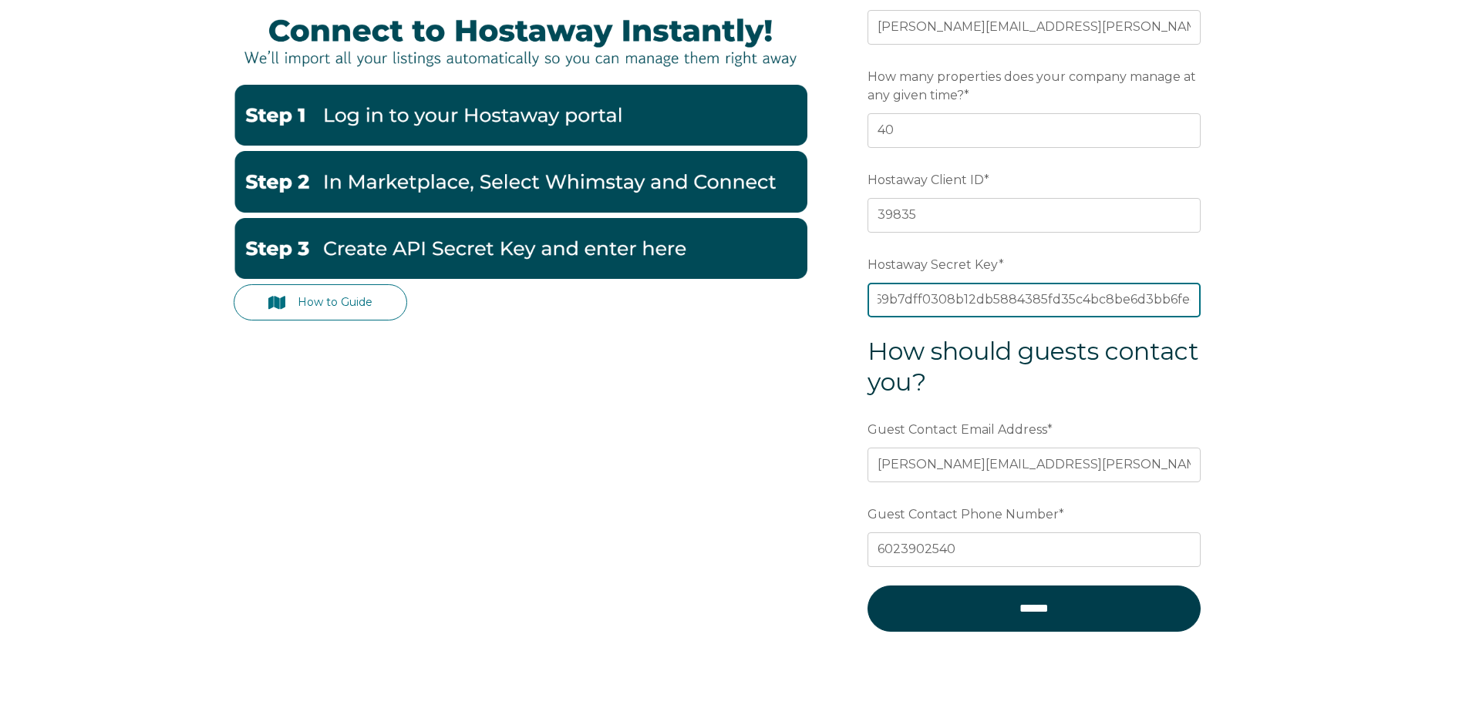
scroll to position [309, 0]
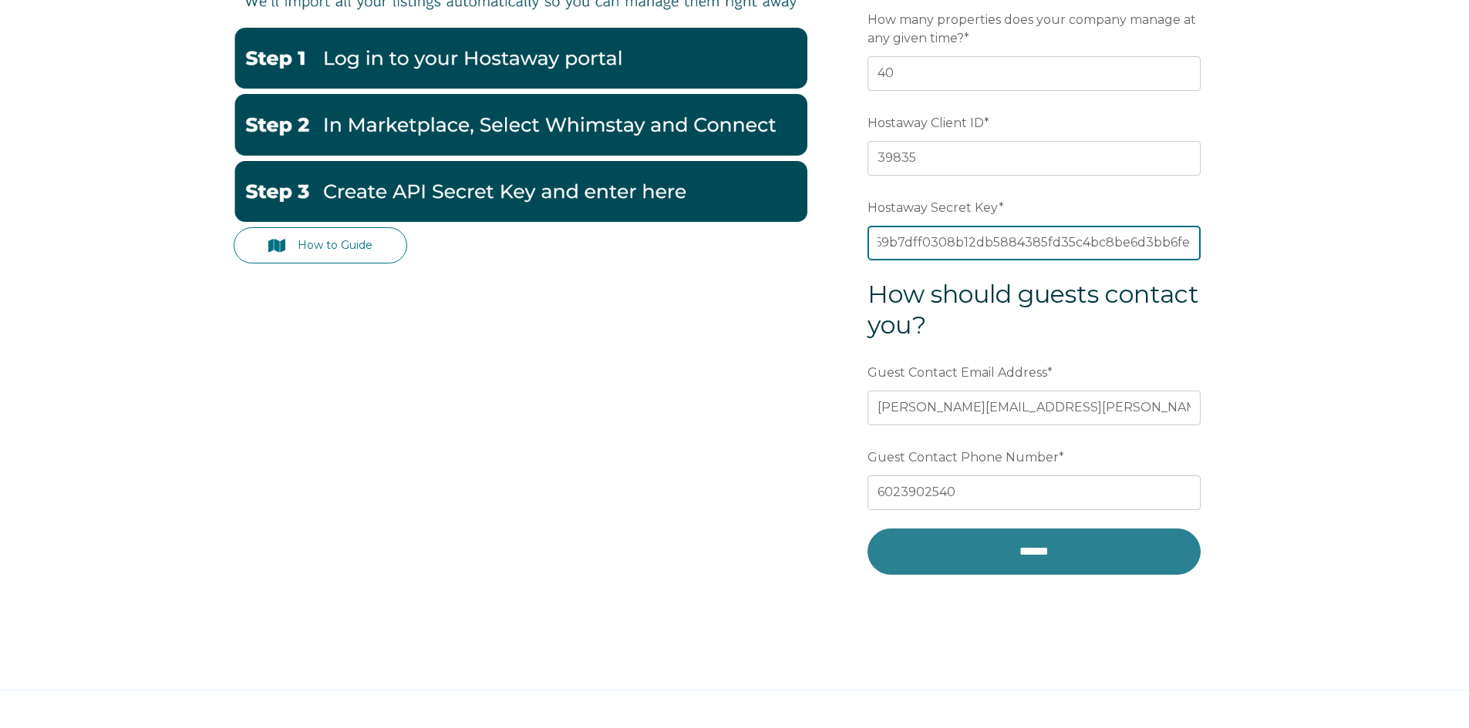
type input "4752cf6d6f4f8773218969b7dff0308b12db5884385fd35c4bc8be6d3bb6fed7"
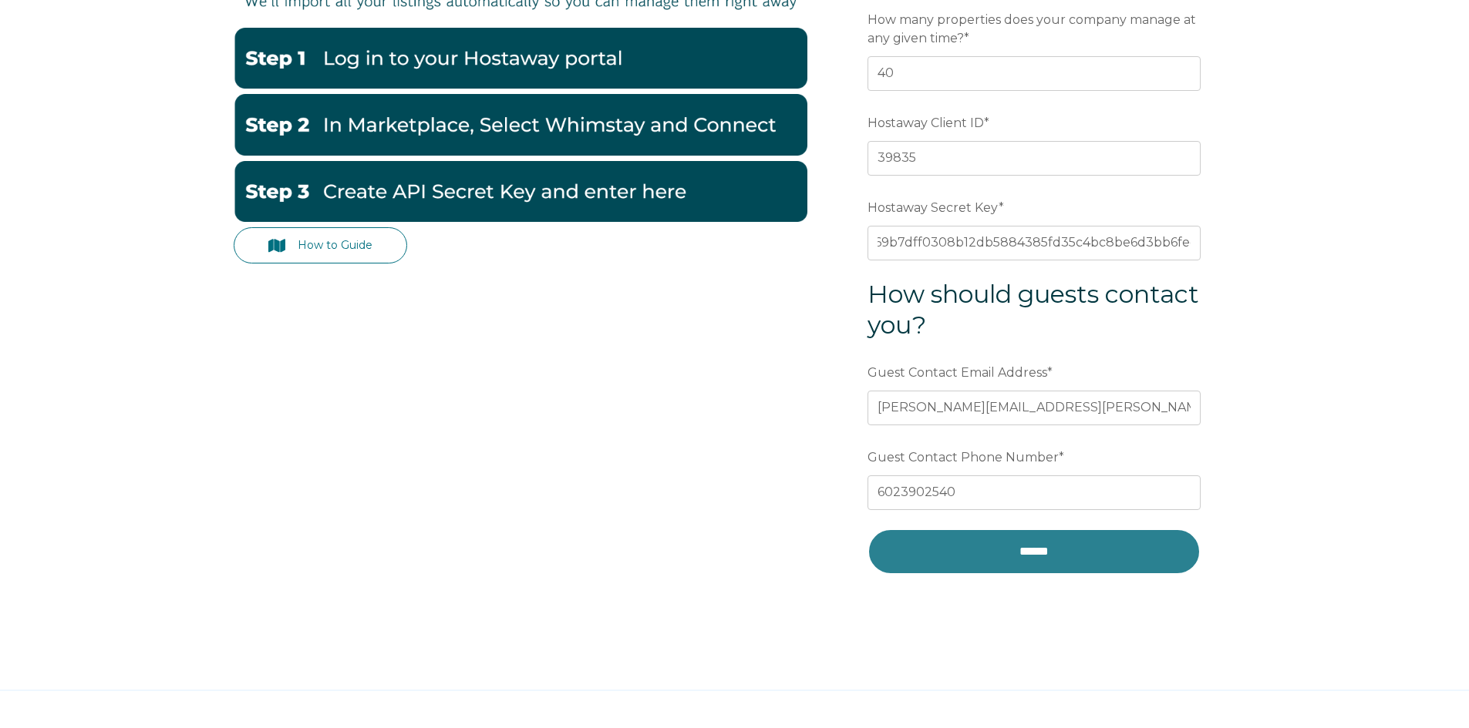
scroll to position [0, 0]
click at [1043, 554] on input "******" at bounding box center [1033, 552] width 333 height 46
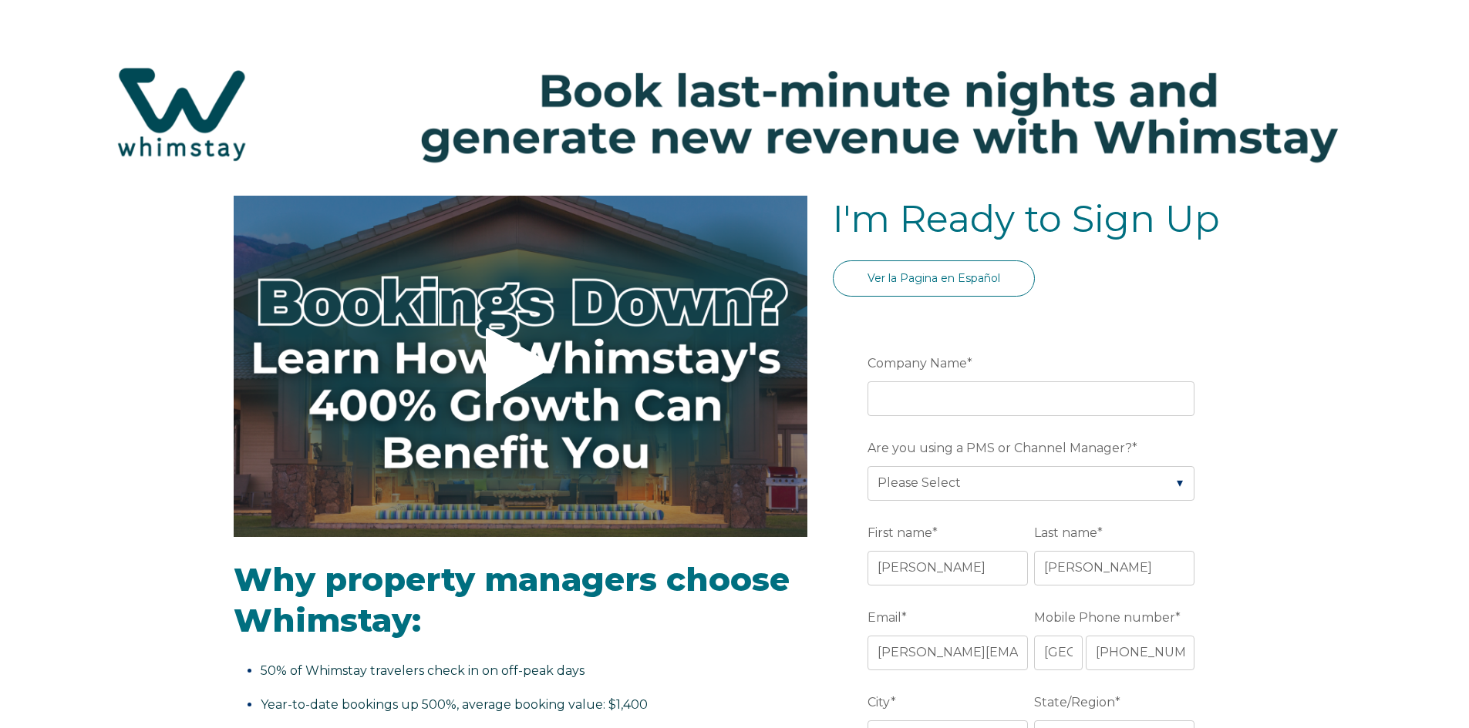
select select "US"
select select "Standard"
